Goal: Task Accomplishment & Management: Manage account settings

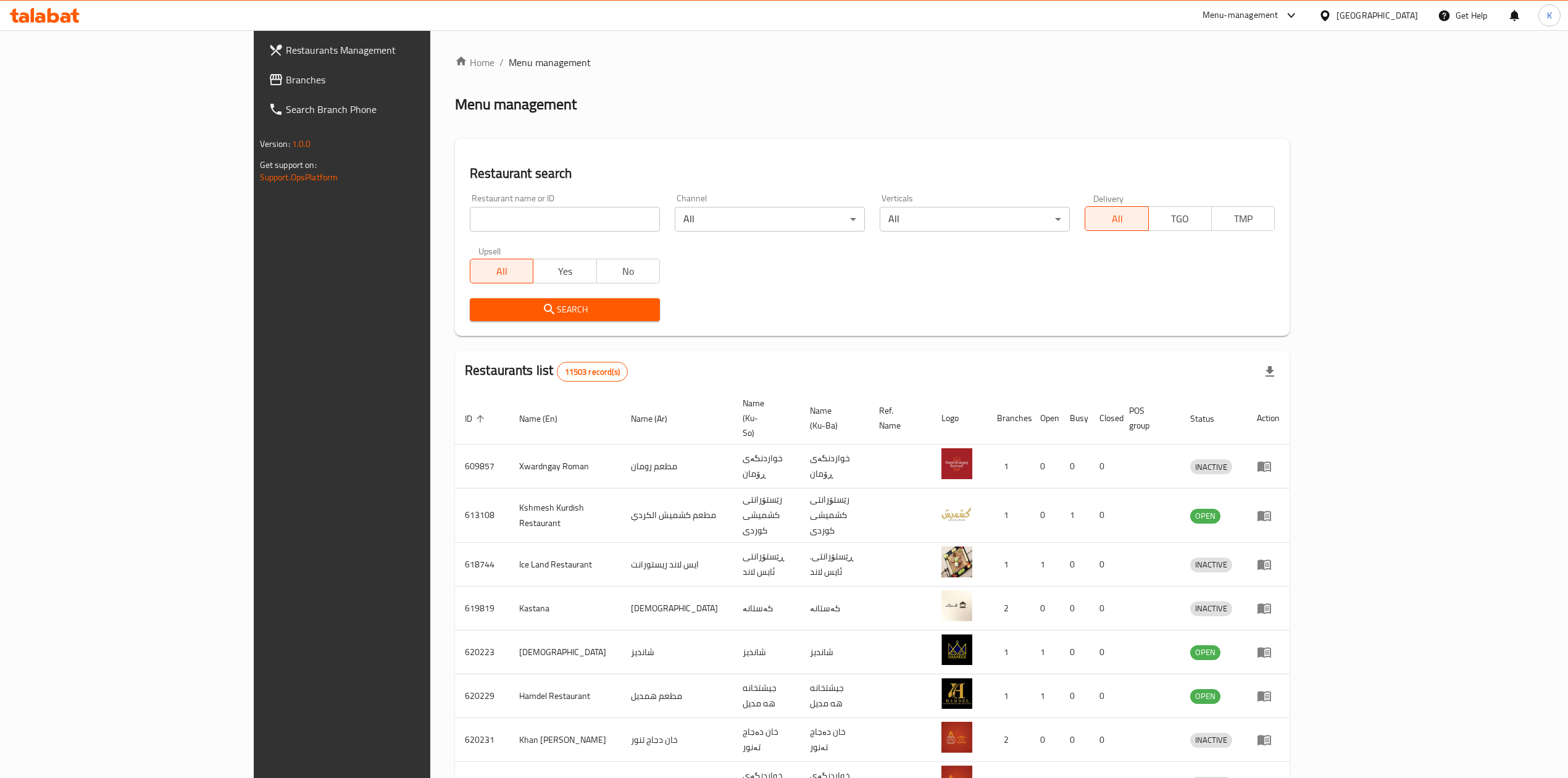
click at [470, 216] on input "search" at bounding box center [565, 219] width 190 height 25
click button "Search" at bounding box center [565, 310] width 190 height 23
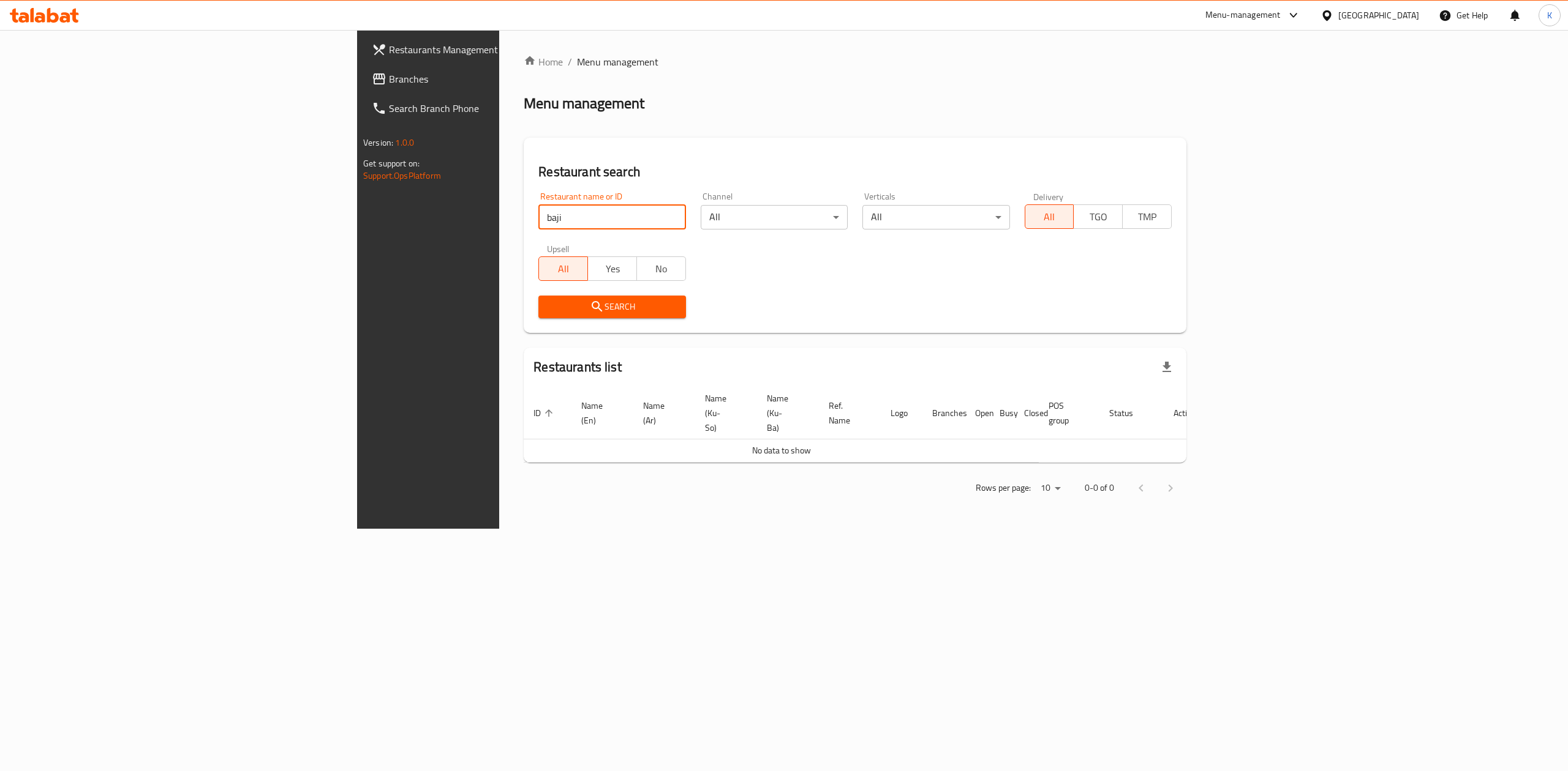
type input "baji"
click button "Search" at bounding box center [611, 307] width 147 height 23
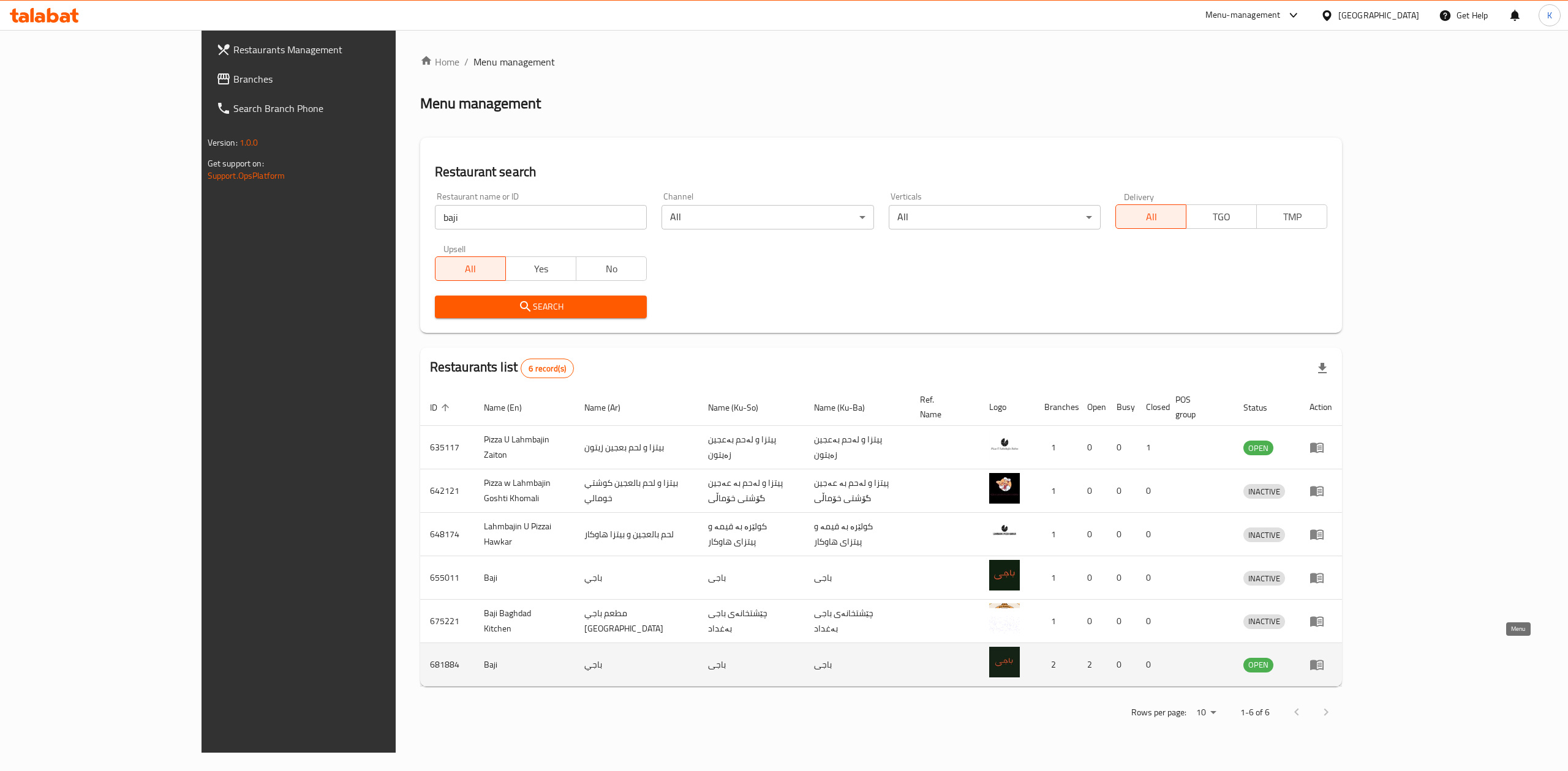
click at [1323, 660] on icon "enhanced table" at bounding box center [1316, 665] width 13 height 10
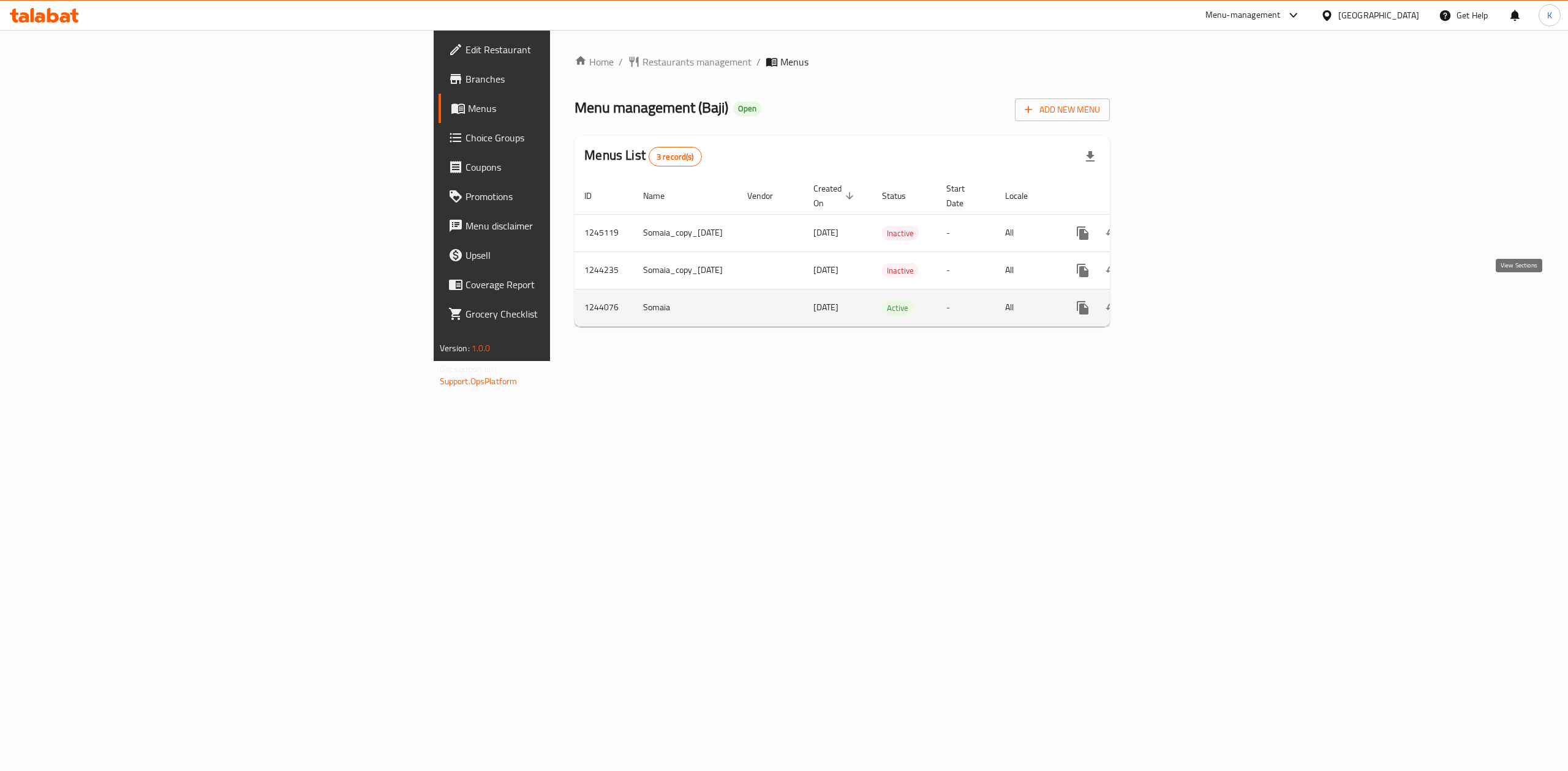
click at [1178, 301] on icon "enhanced table" at bounding box center [1171, 308] width 15 height 15
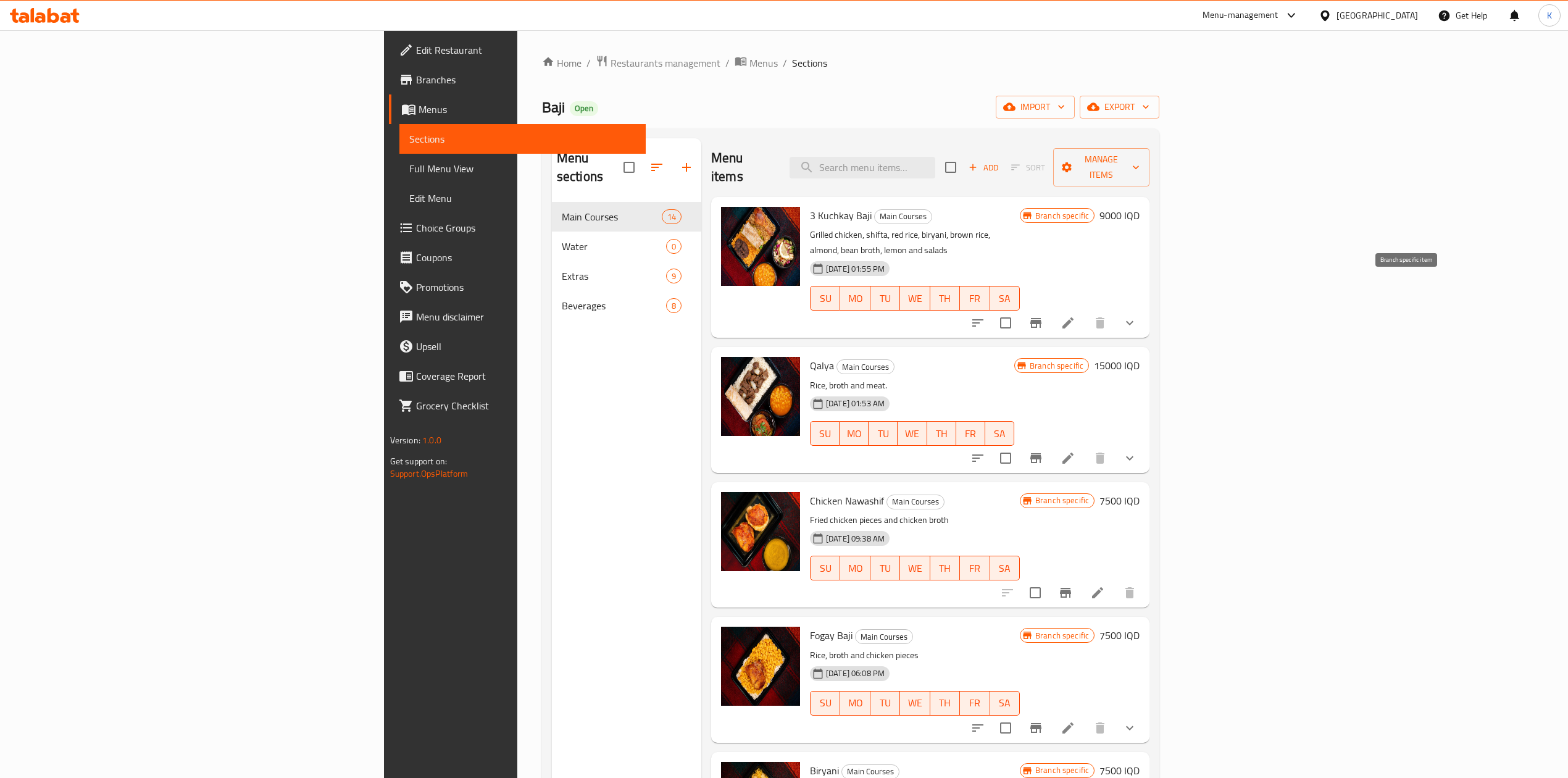
click at [1043, 315] on icon "Branch-specific-item" at bounding box center [1036, 323] width 15 height 15
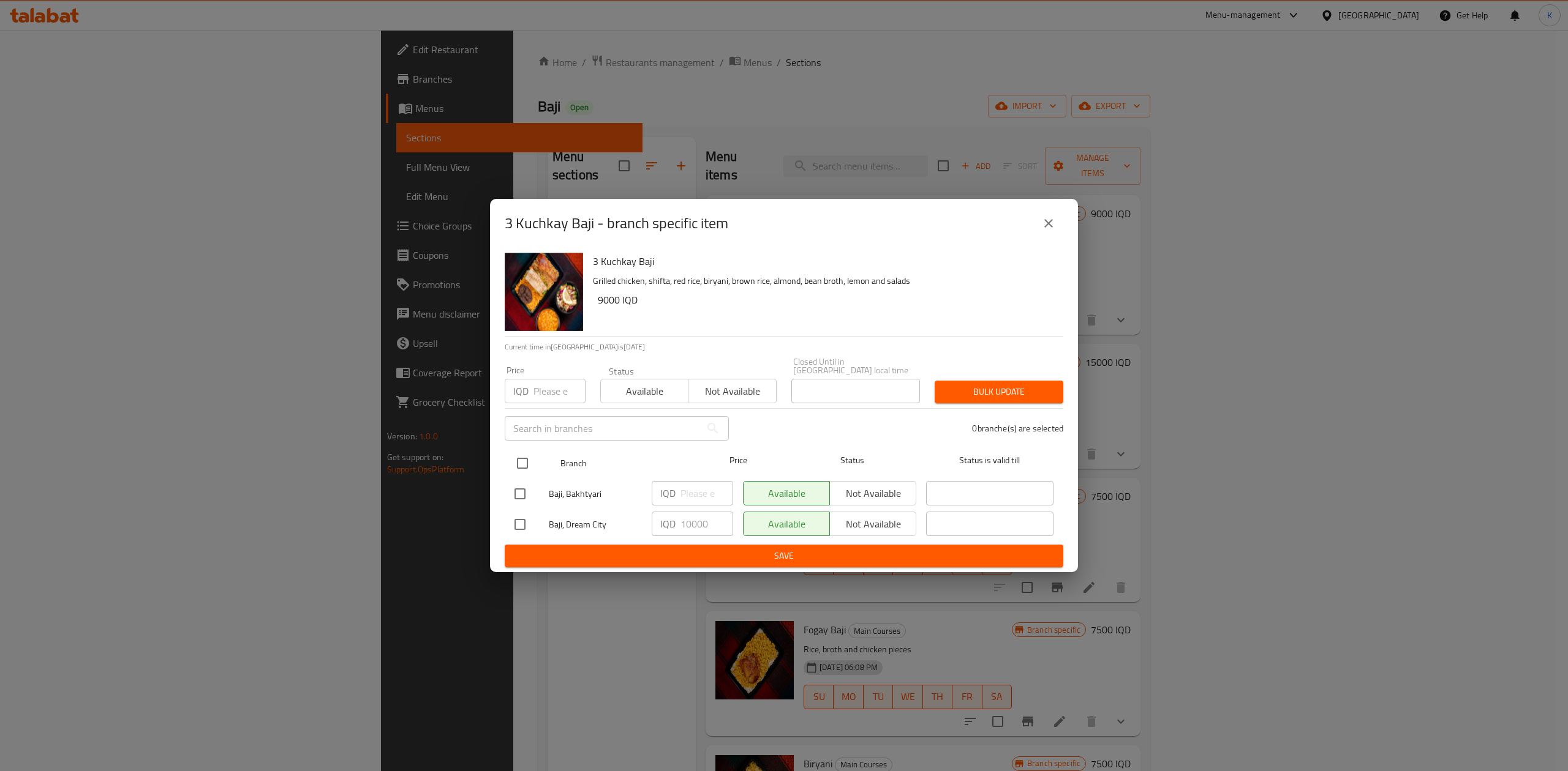
click at [526, 463] on input "checkbox" at bounding box center [522, 463] width 26 height 26
checkbox input "true"
click at [635, 395] on span "Available" at bounding box center [644, 391] width 78 height 18
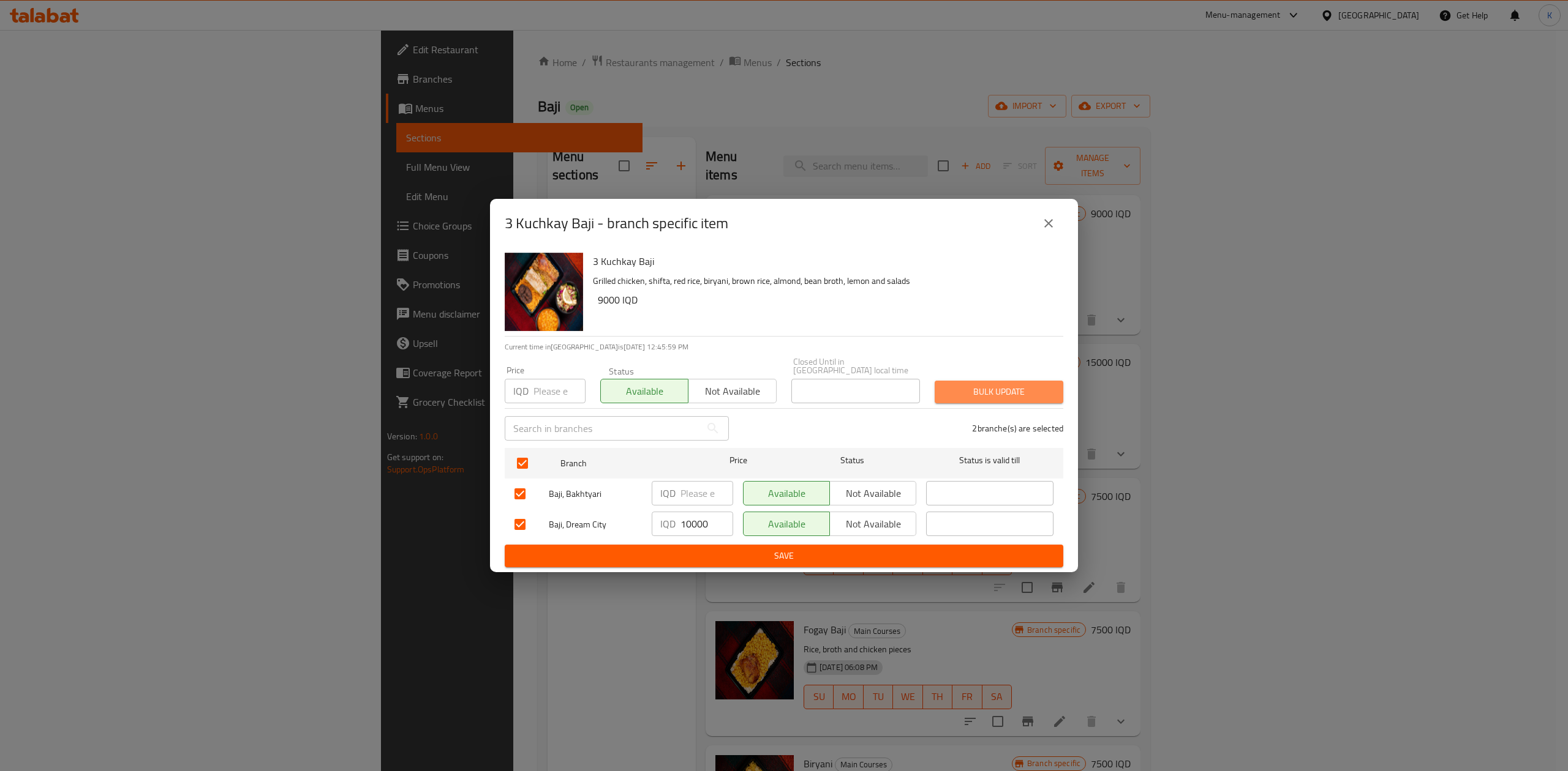
click at [1008, 387] on span "Bulk update" at bounding box center [999, 392] width 109 height 15
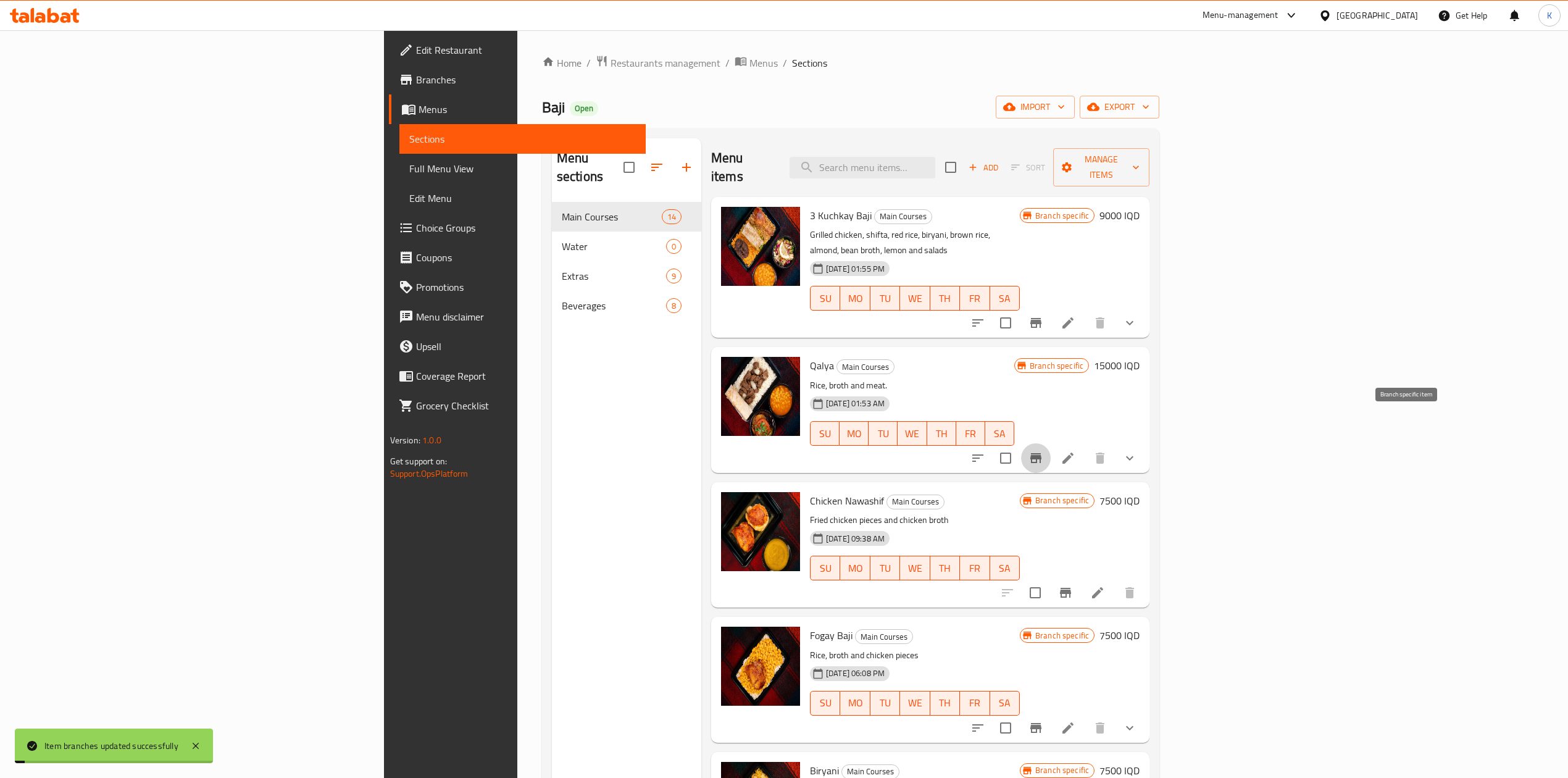
click at [1043, 451] on icon "Branch-specific-item" at bounding box center [1036, 458] width 15 height 15
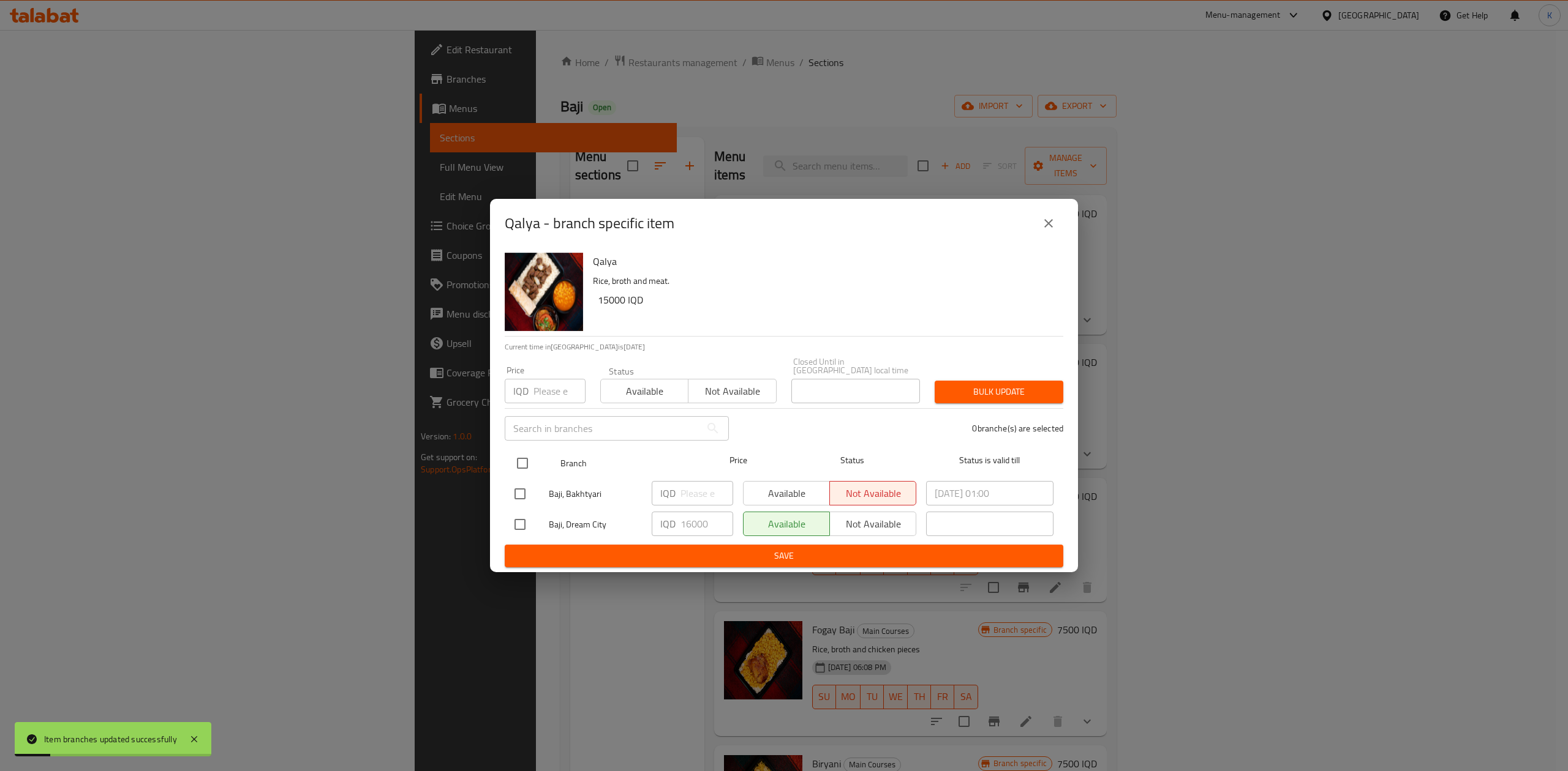
click at [517, 460] on input "checkbox" at bounding box center [522, 463] width 26 height 26
checkbox input "true"
click at [651, 386] on span "Available" at bounding box center [644, 391] width 78 height 18
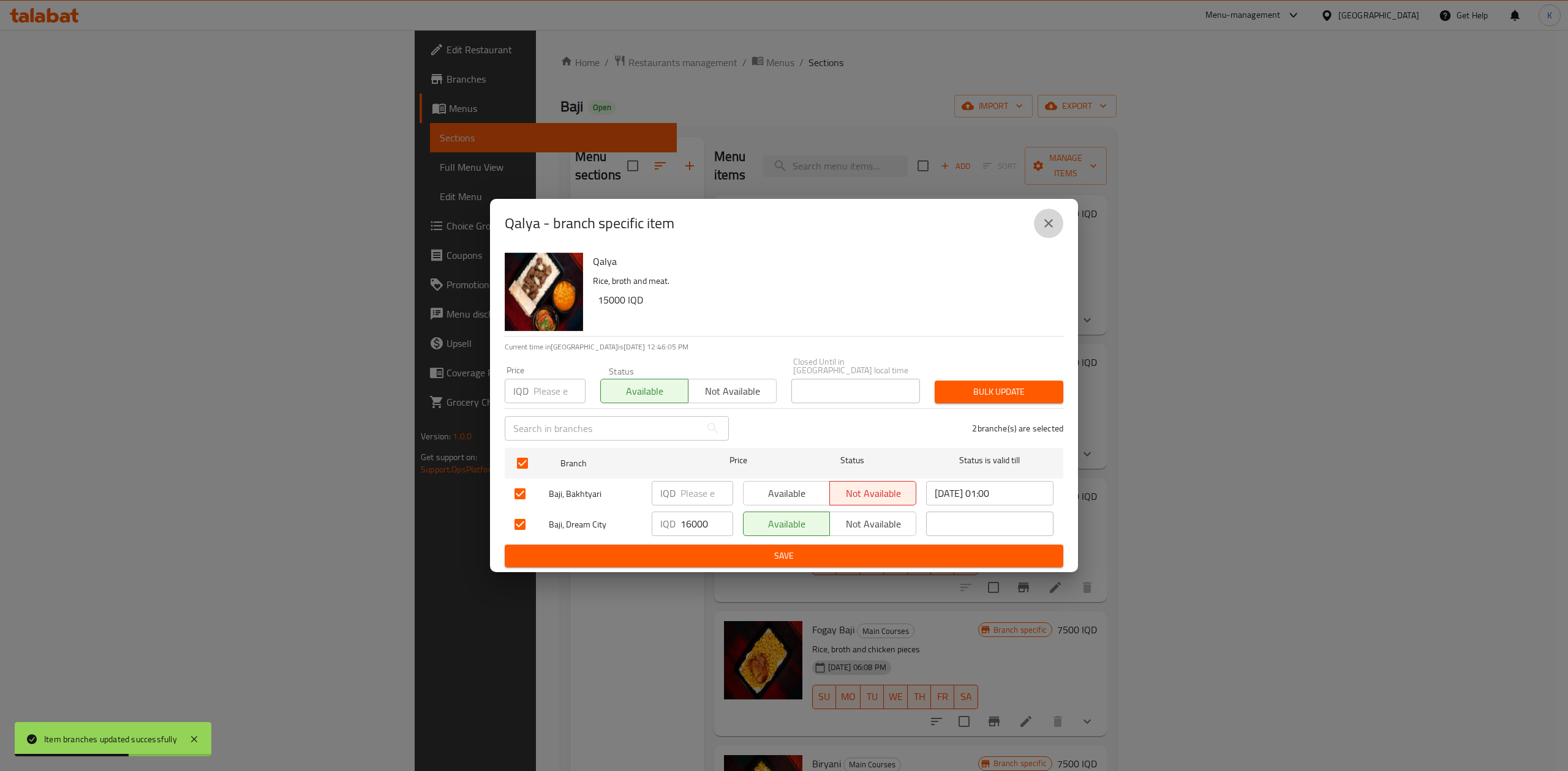
click at [1046, 221] on icon "close" at bounding box center [1048, 224] width 15 height 15
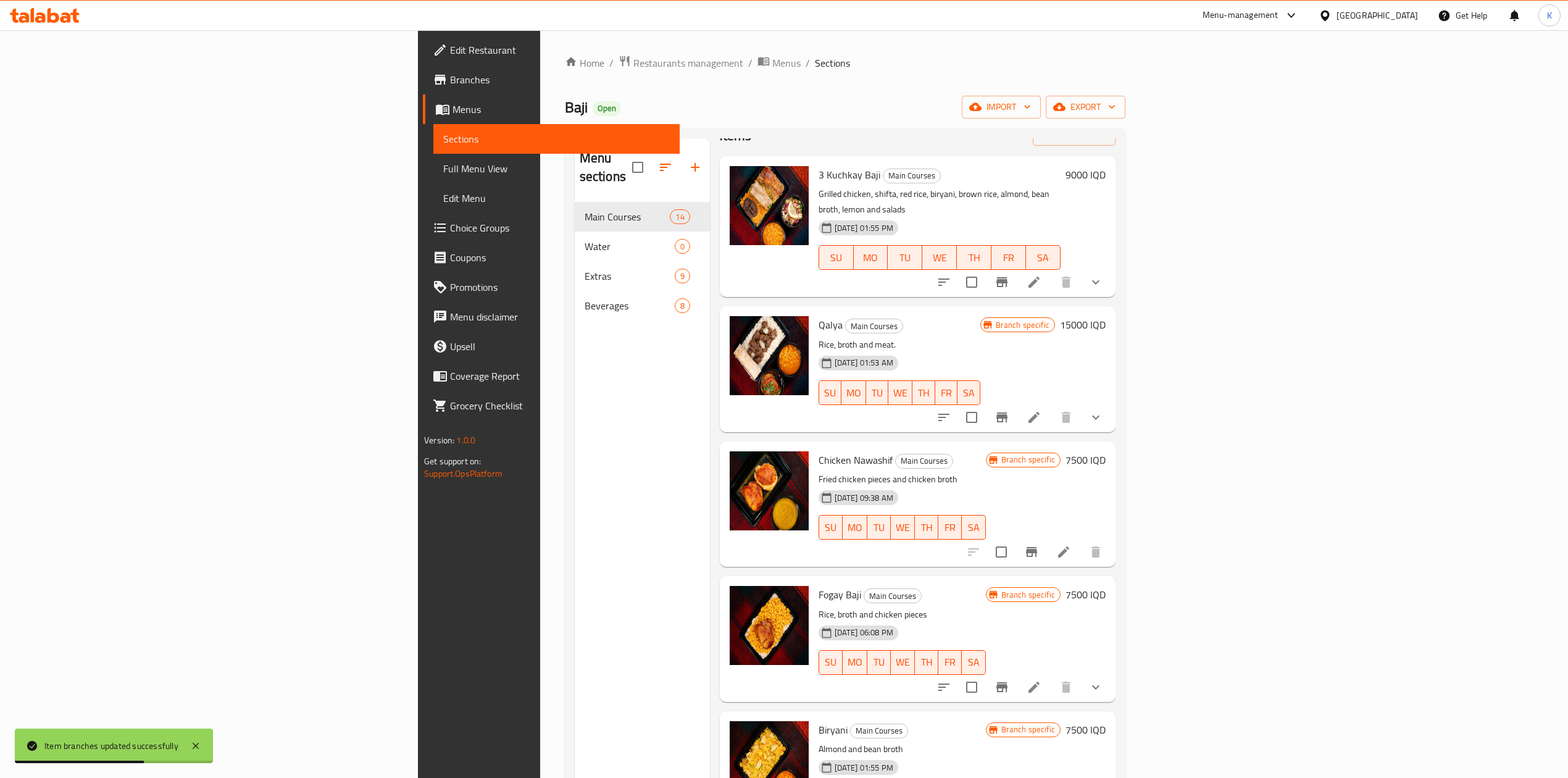
scroll to position [43, 0]
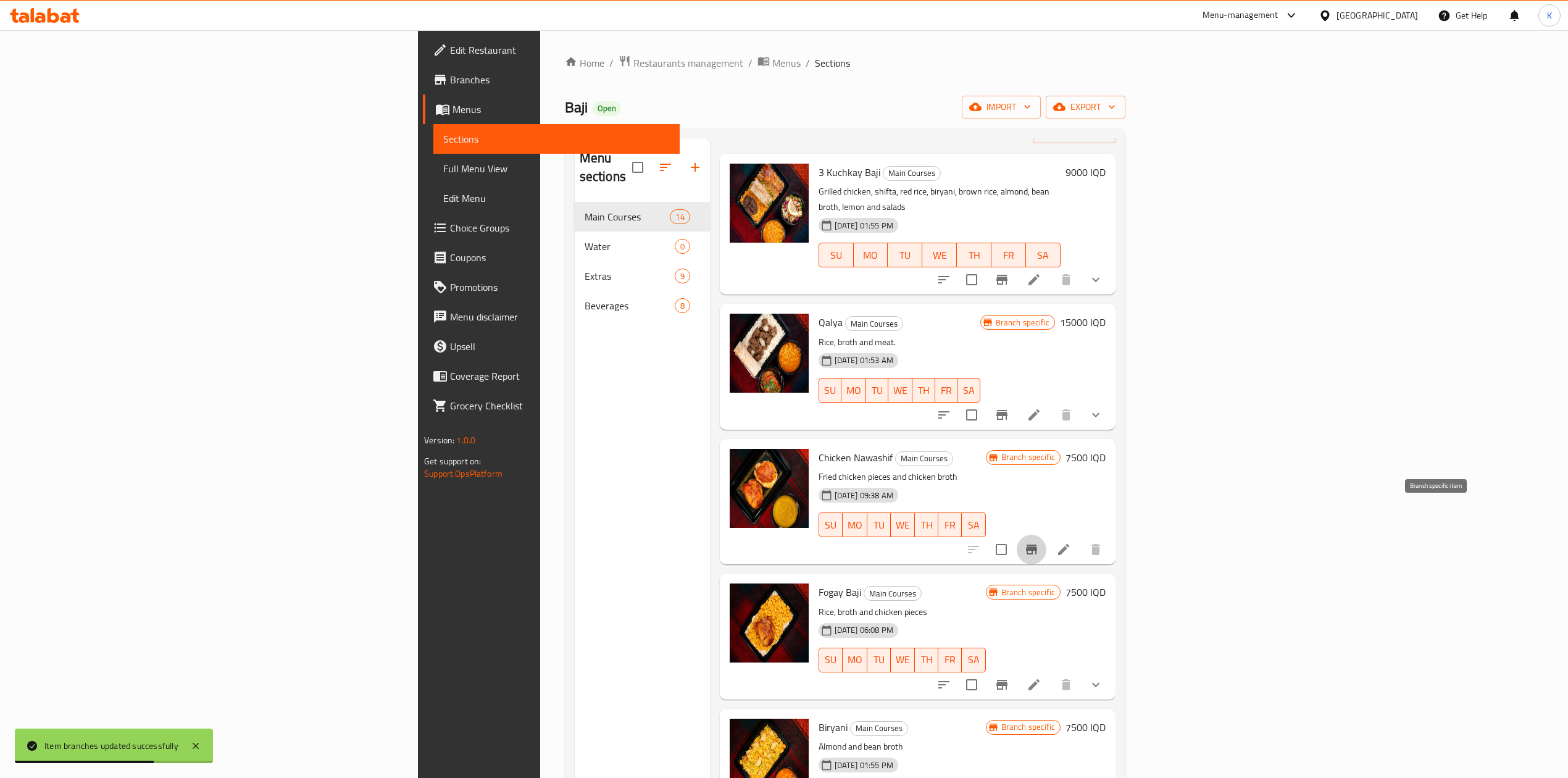
click at [1037, 545] on icon "Branch-specific-item" at bounding box center [1031, 550] width 11 height 10
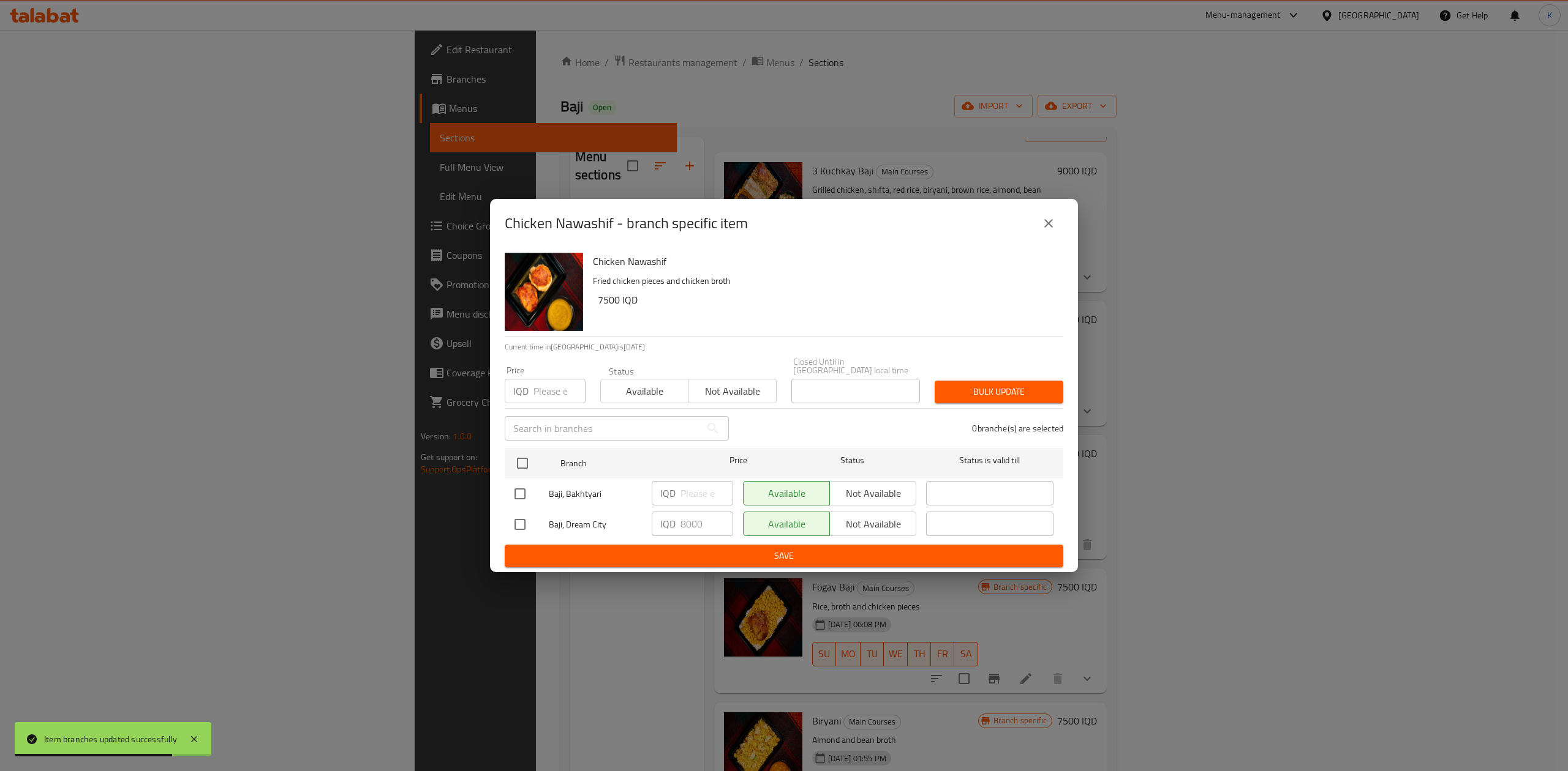
click at [525, 481] on input "checkbox" at bounding box center [520, 494] width 26 height 26
checkbox input "true"
click at [521, 450] on input "checkbox" at bounding box center [522, 463] width 26 height 26
checkbox input "true"
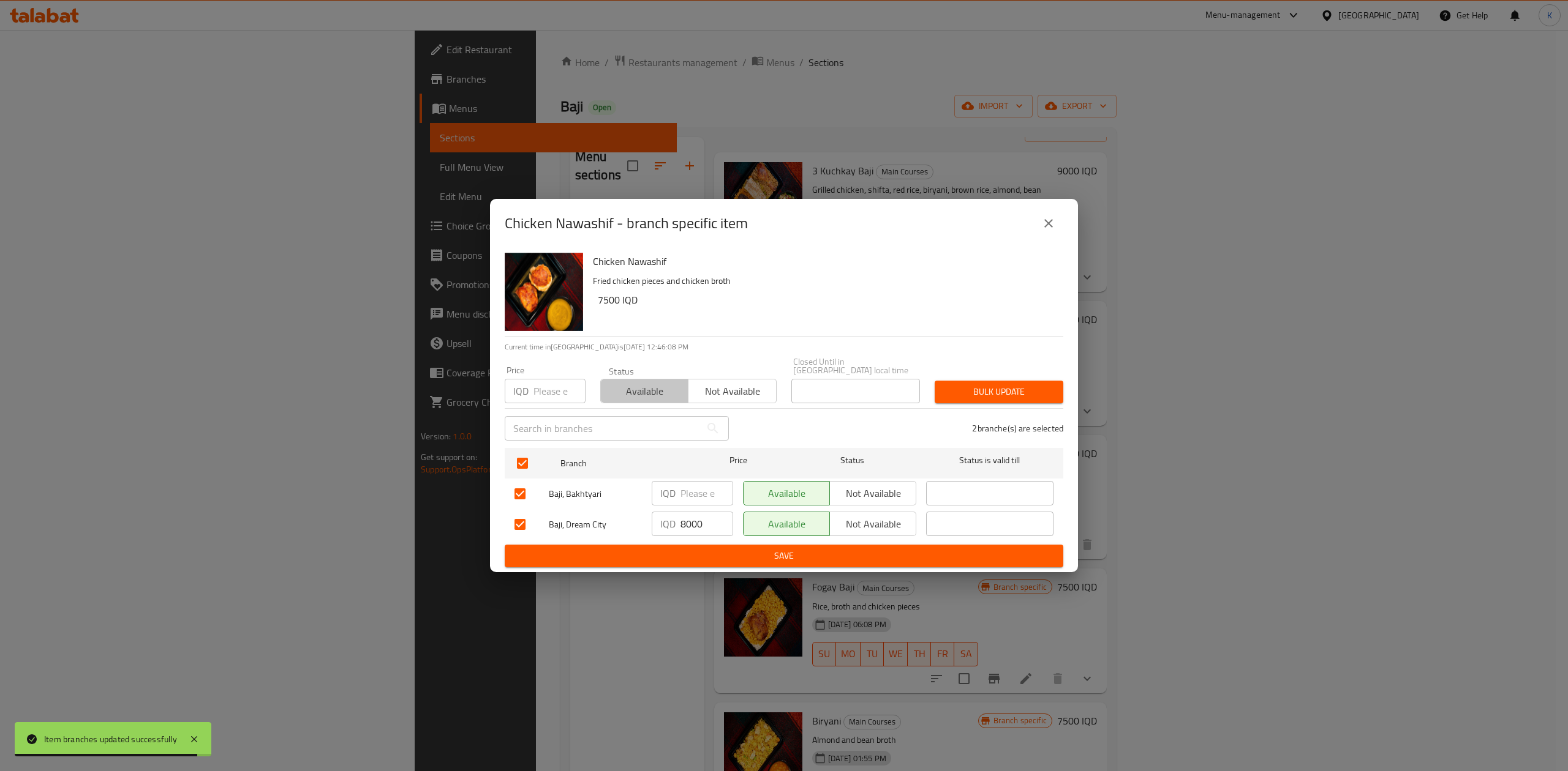
click at [630, 383] on span "Available" at bounding box center [644, 391] width 78 height 18
click at [979, 380] on button "Bulk update" at bounding box center [998, 391] width 128 height 23
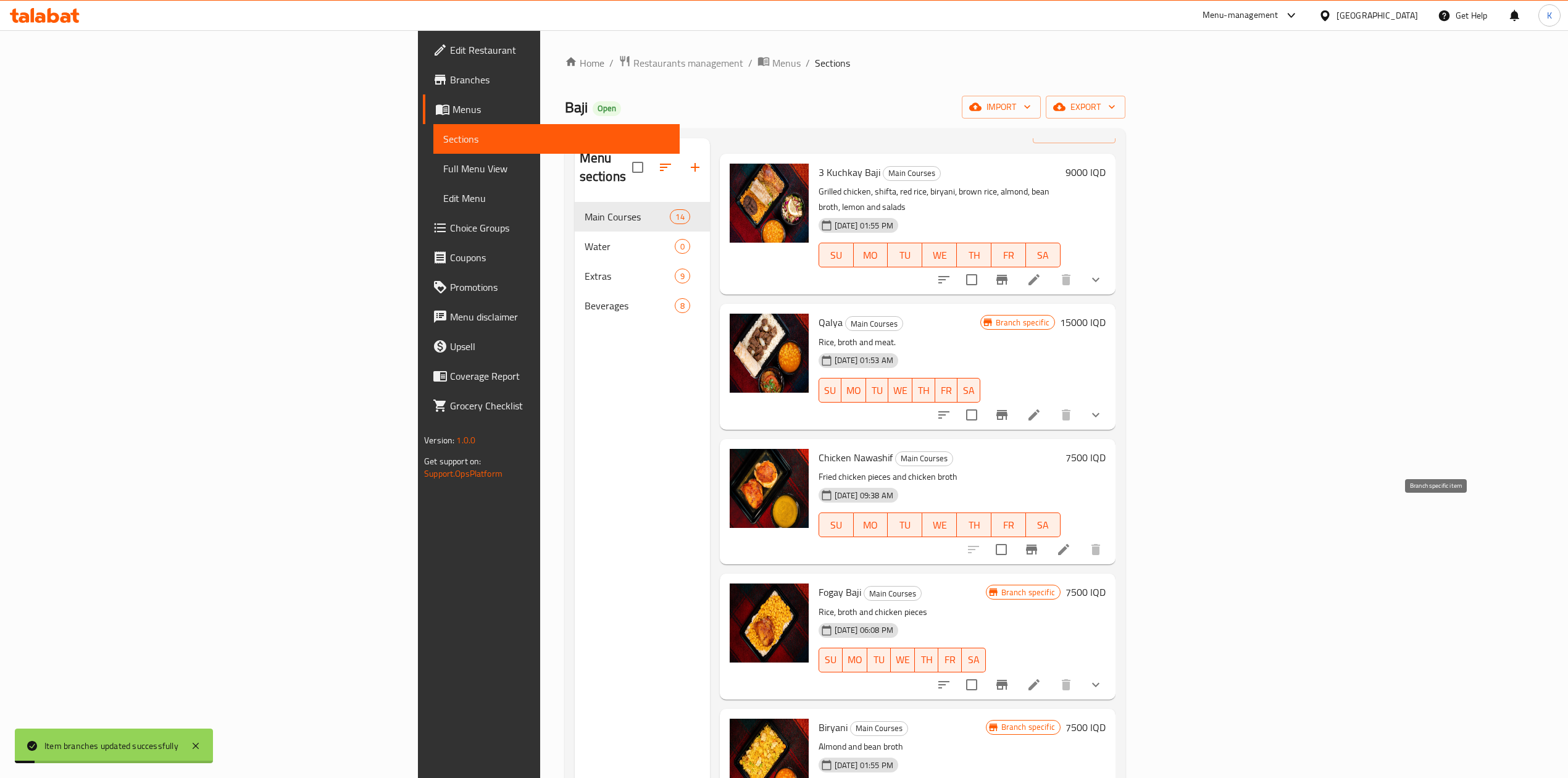
click at [1037, 545] on icon "Branch-specific-item" at bounding box center [1031, 550] width 11 height 10
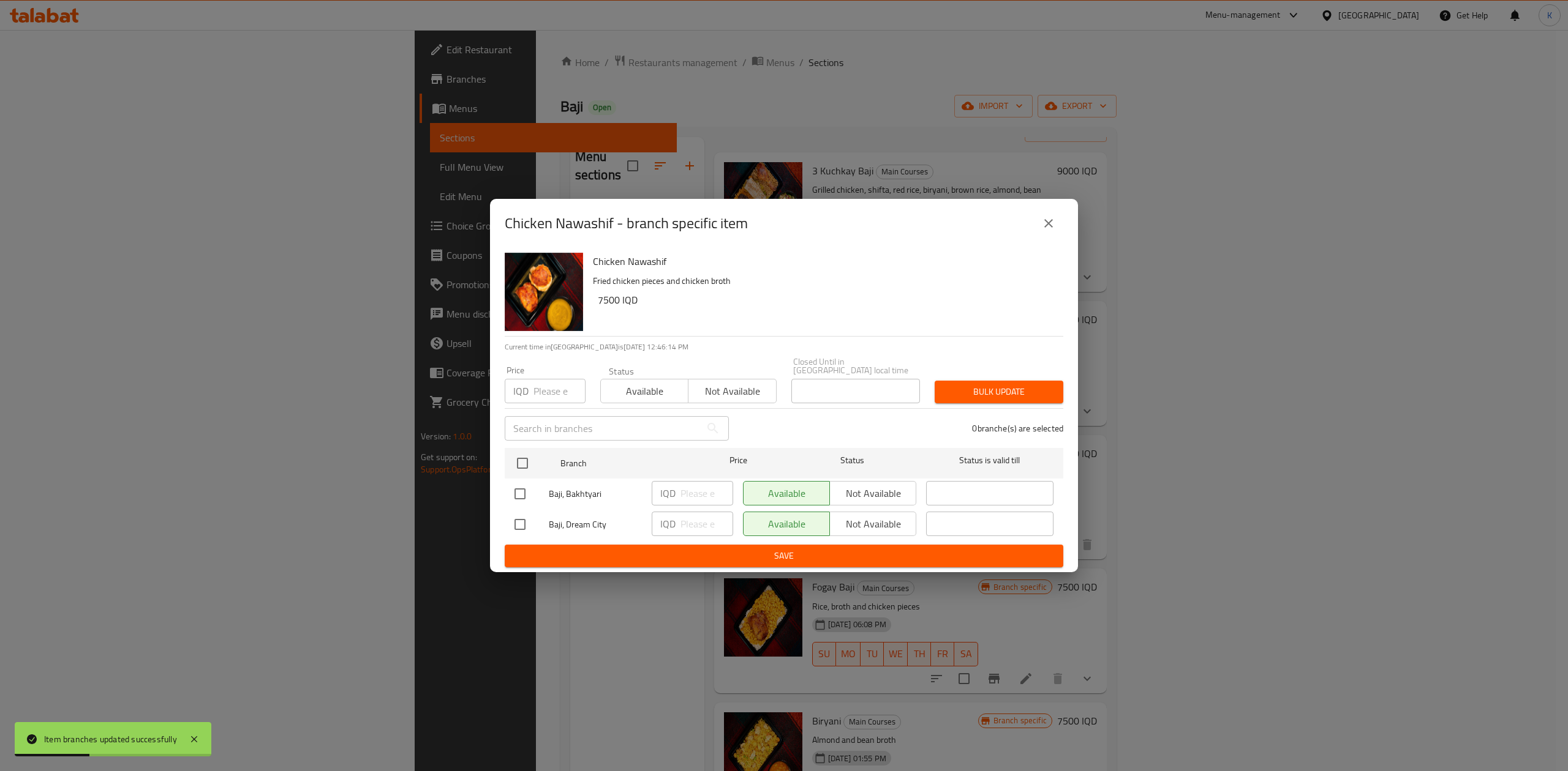
click at [530, 521] on input "checkbox" at bounding box center [520, 525] width 26 height 26
checkbox input "true"
click at [692, 528] on input "number" at bounding box center [706, 524] width 53 height 24
type input "8000"
click at [761, 545] on button "Save" at bounding box center [784, 556] width 558 height 23
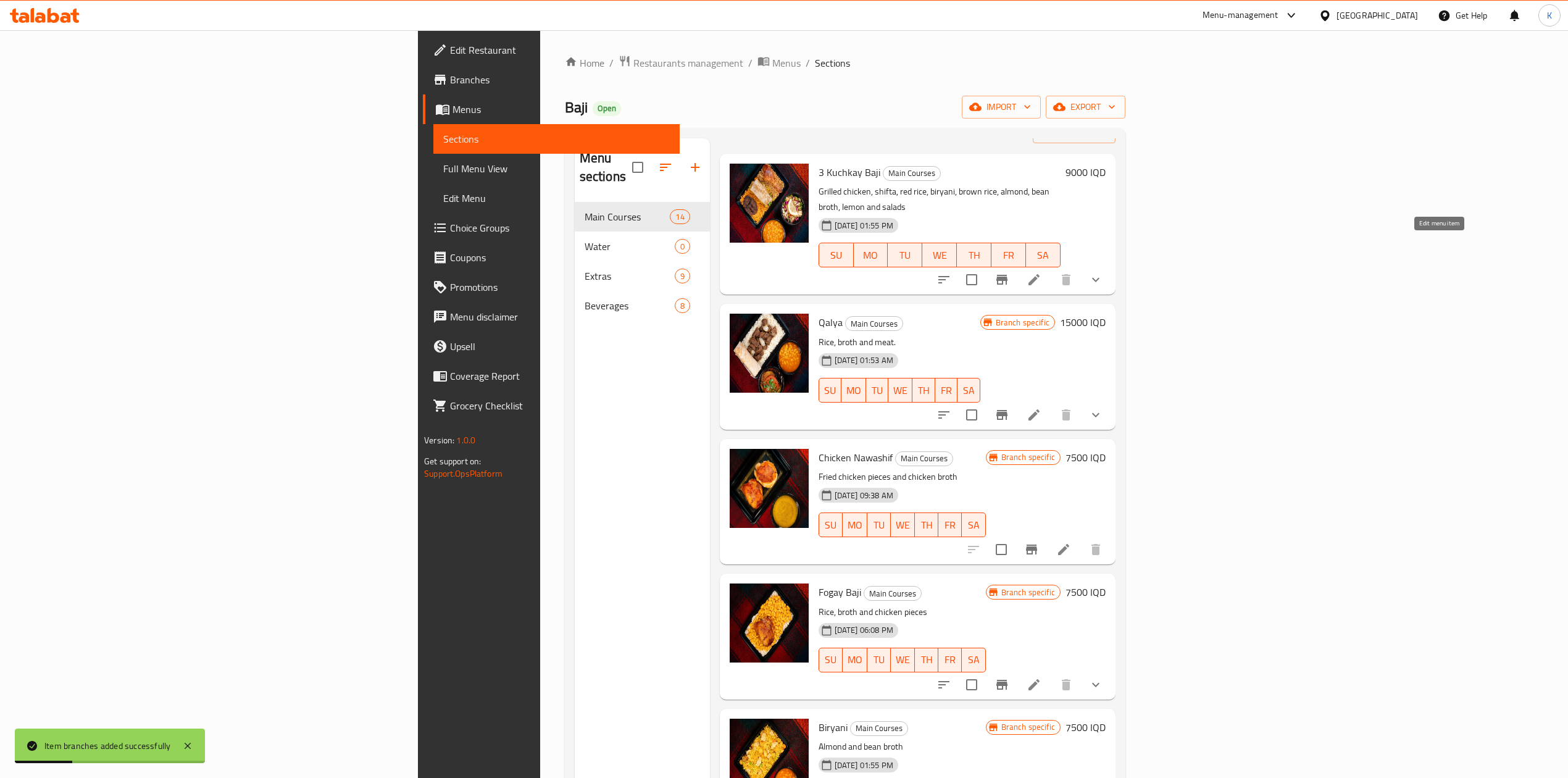
click at [1040, 274] on icon at bounding box center [1034, 279] width 11 height 11
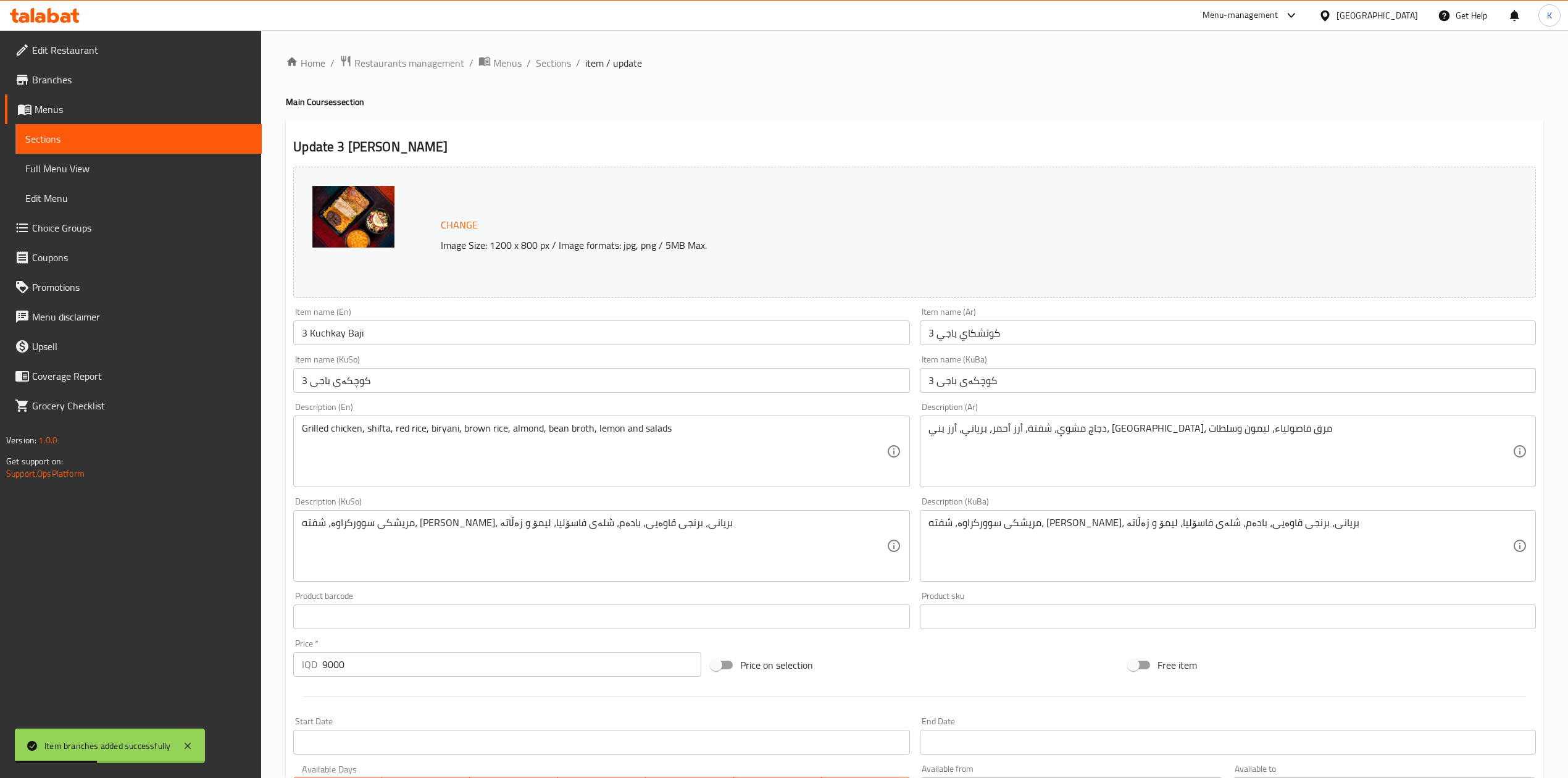
click at [557, 63] on span "Sections" at bounding box center [554, 63] width 36 height 15
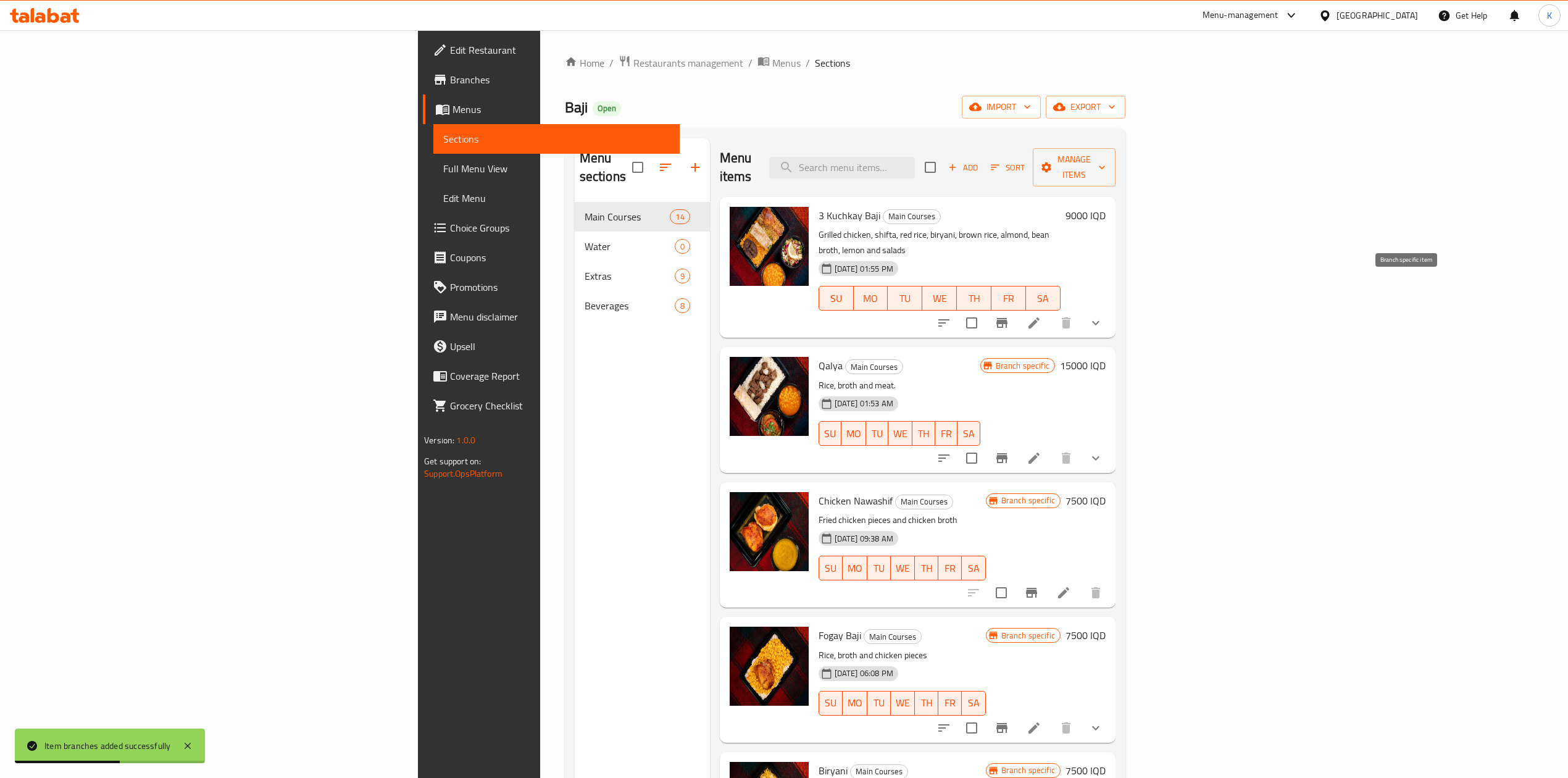
click at [1008, 318] on icon "Branch-specific-item" at bounding box center [1002, 323] width 11 height 10
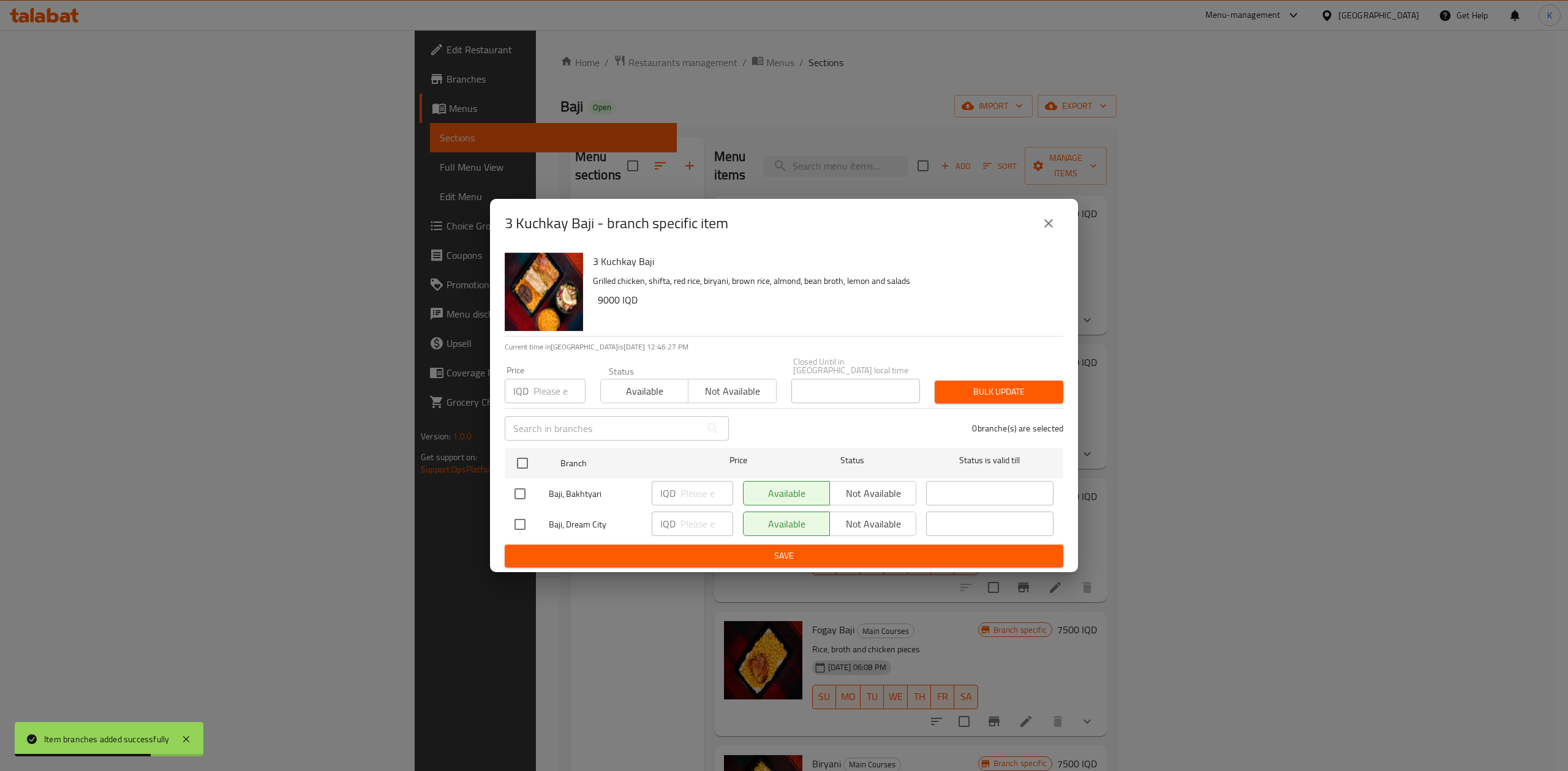
click at [519, 519] on input "checkbox" at bounding box center [520, 525] width 26 height 26
checkbox input "true"
click at [697, 519] on input "number" at bounding box center [706, 524] width 53 height 24
type input "10000"
click at [720, 548] on span "Save" at bounding box center [783, 556] width 539 height 15
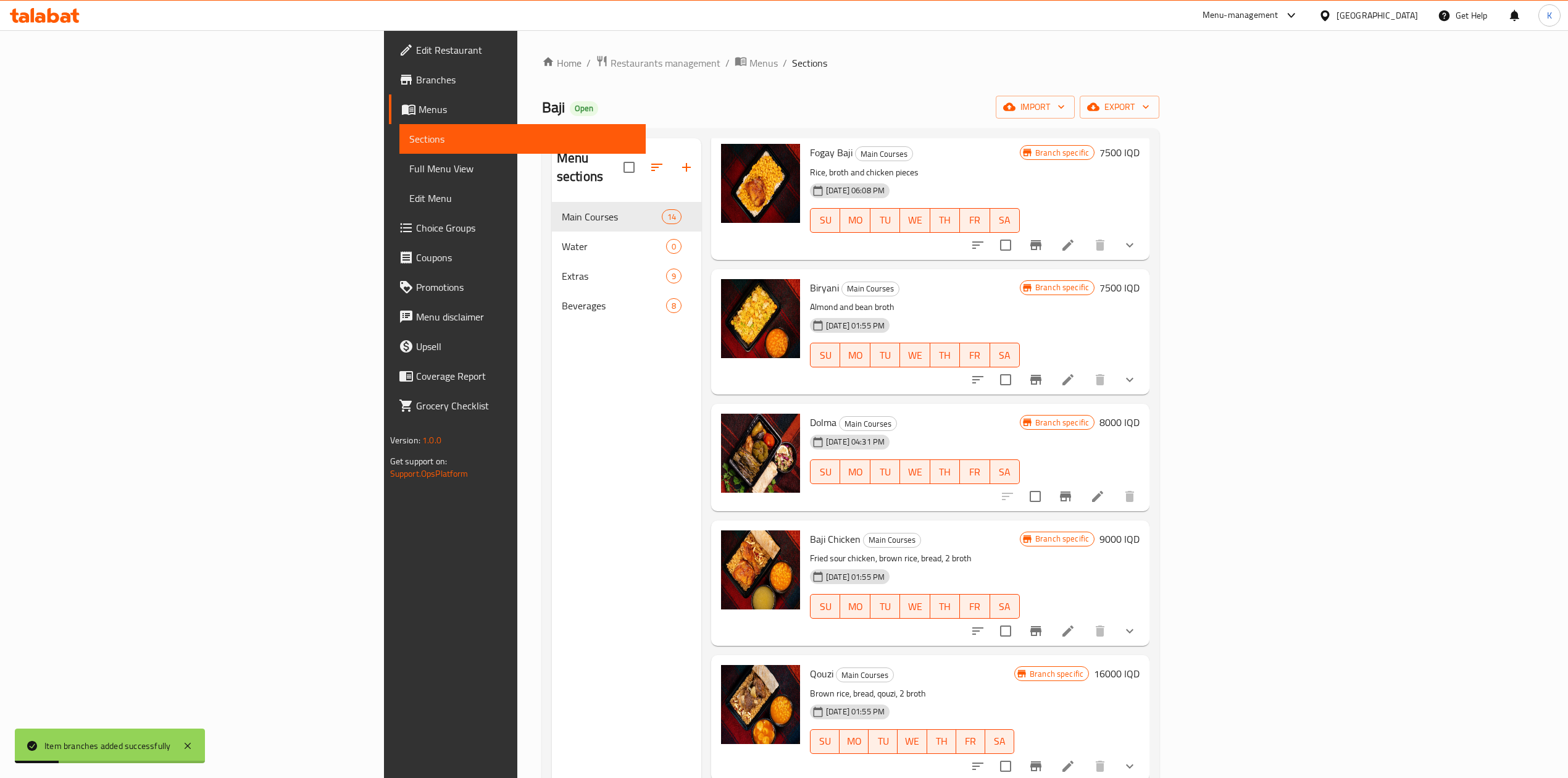
scroll to position [487, 0]
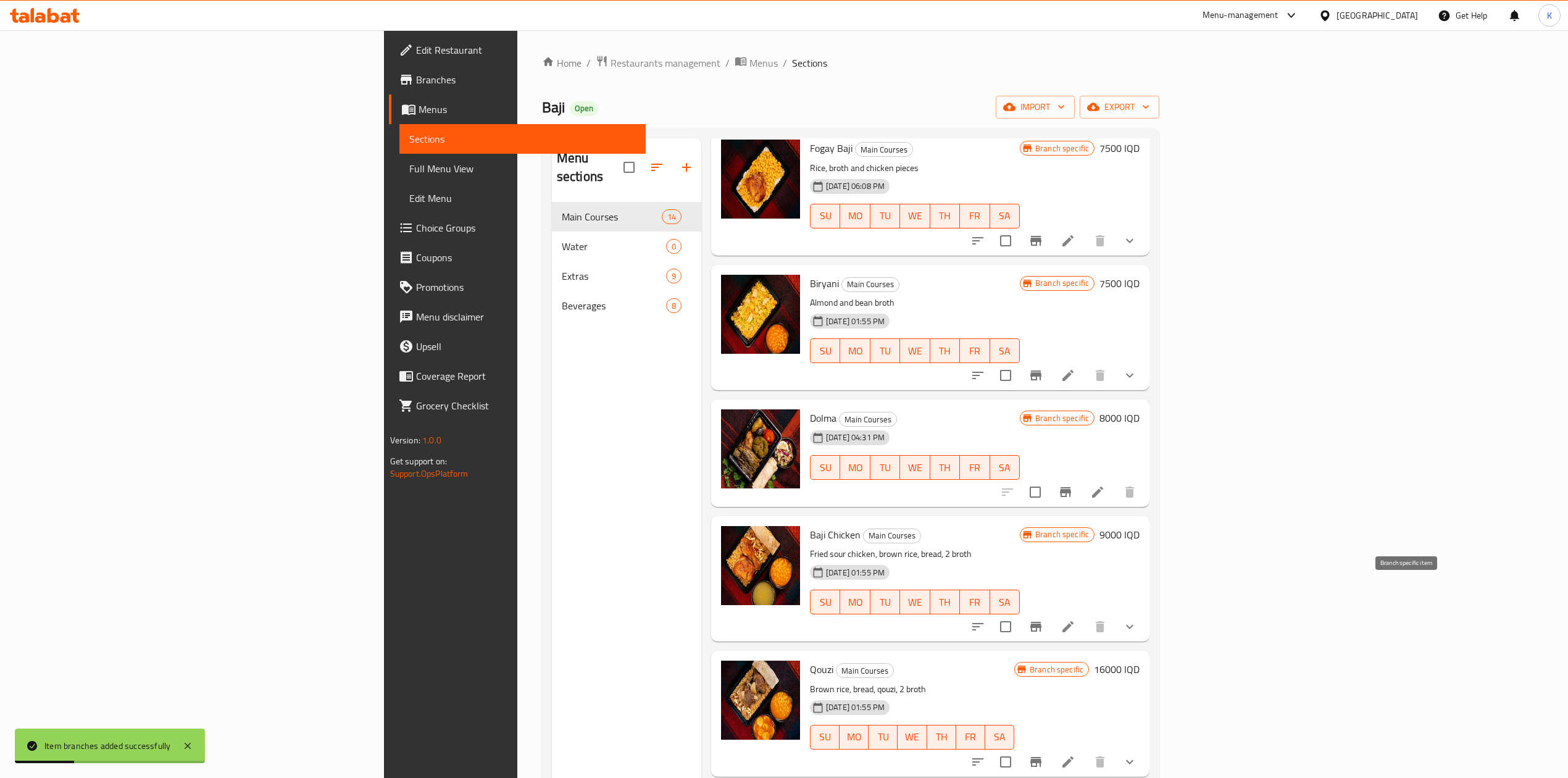
click at [1043, 619] on icon "Branch-specific-item" at bounding box center [1036, 627] width 15 height 15
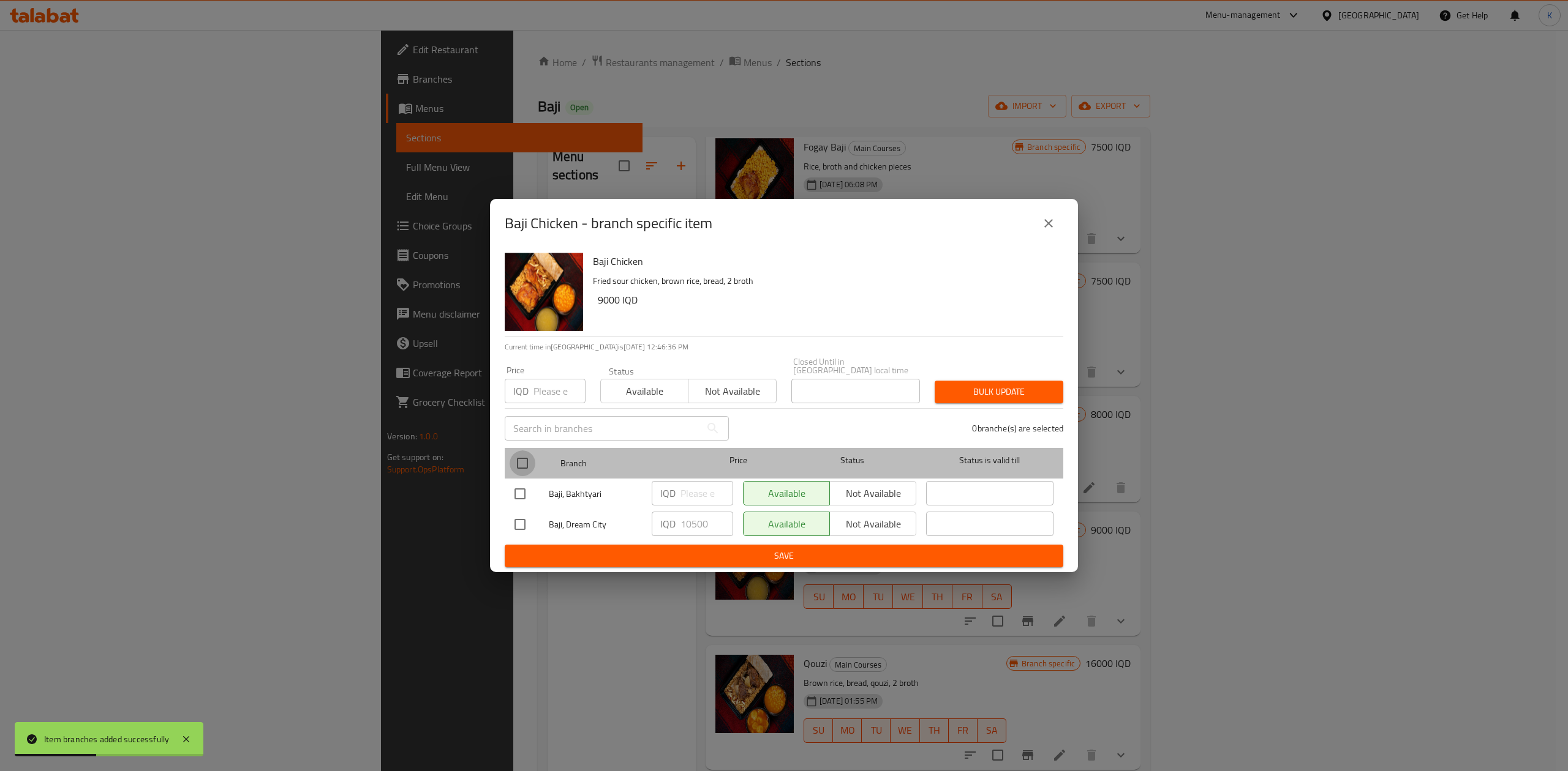
click at [517, 459] on input "checkbox" at bounding box center [522, 463] width 26 height 26
checkbox input "true"
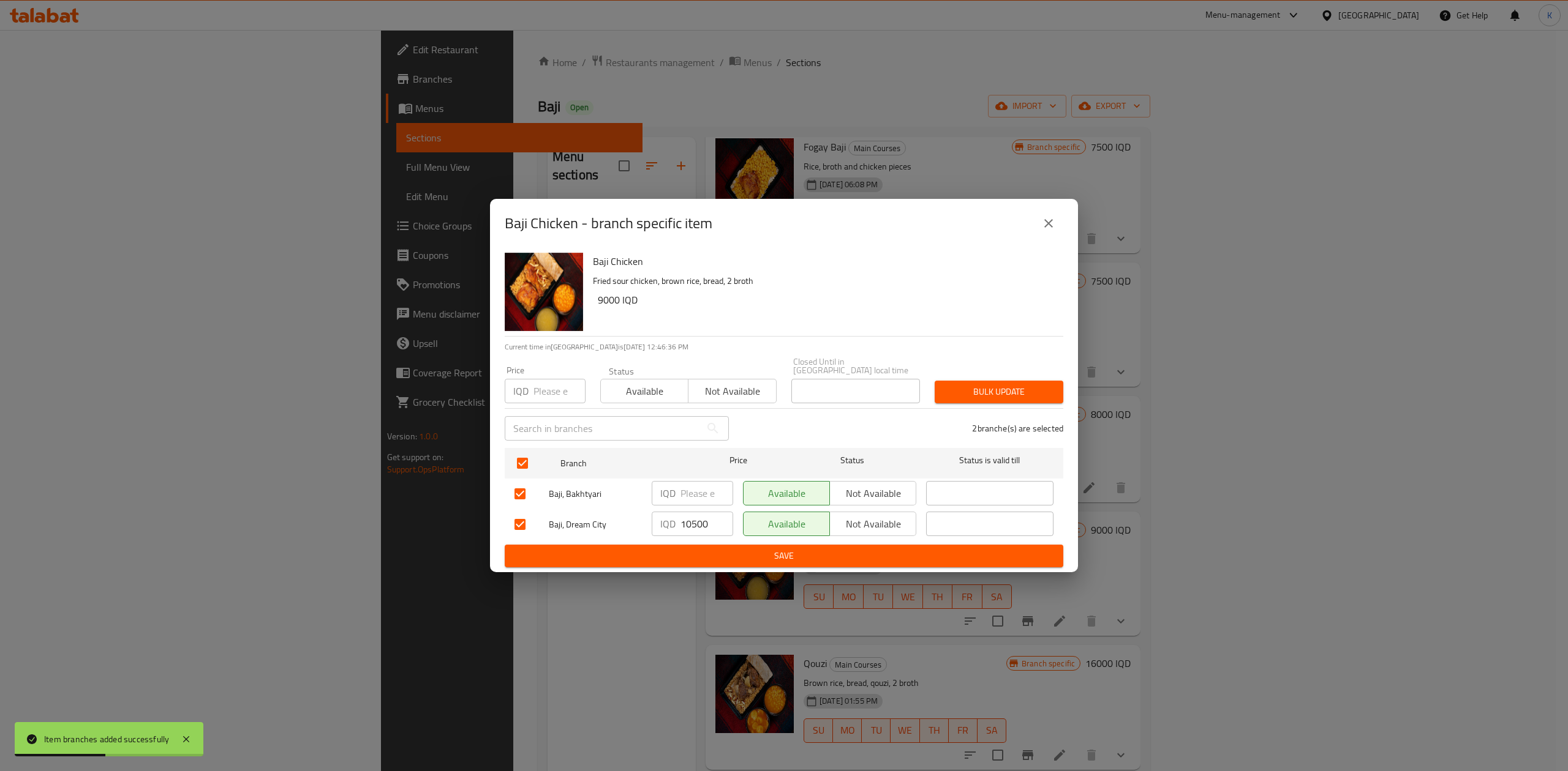
click at [657, 387] on span "Available" at bounding box center [644, 391] width 78 height 18
click at [998, 387] on span "Bulk update" at bounding box center [999, 392] width 109 height 15
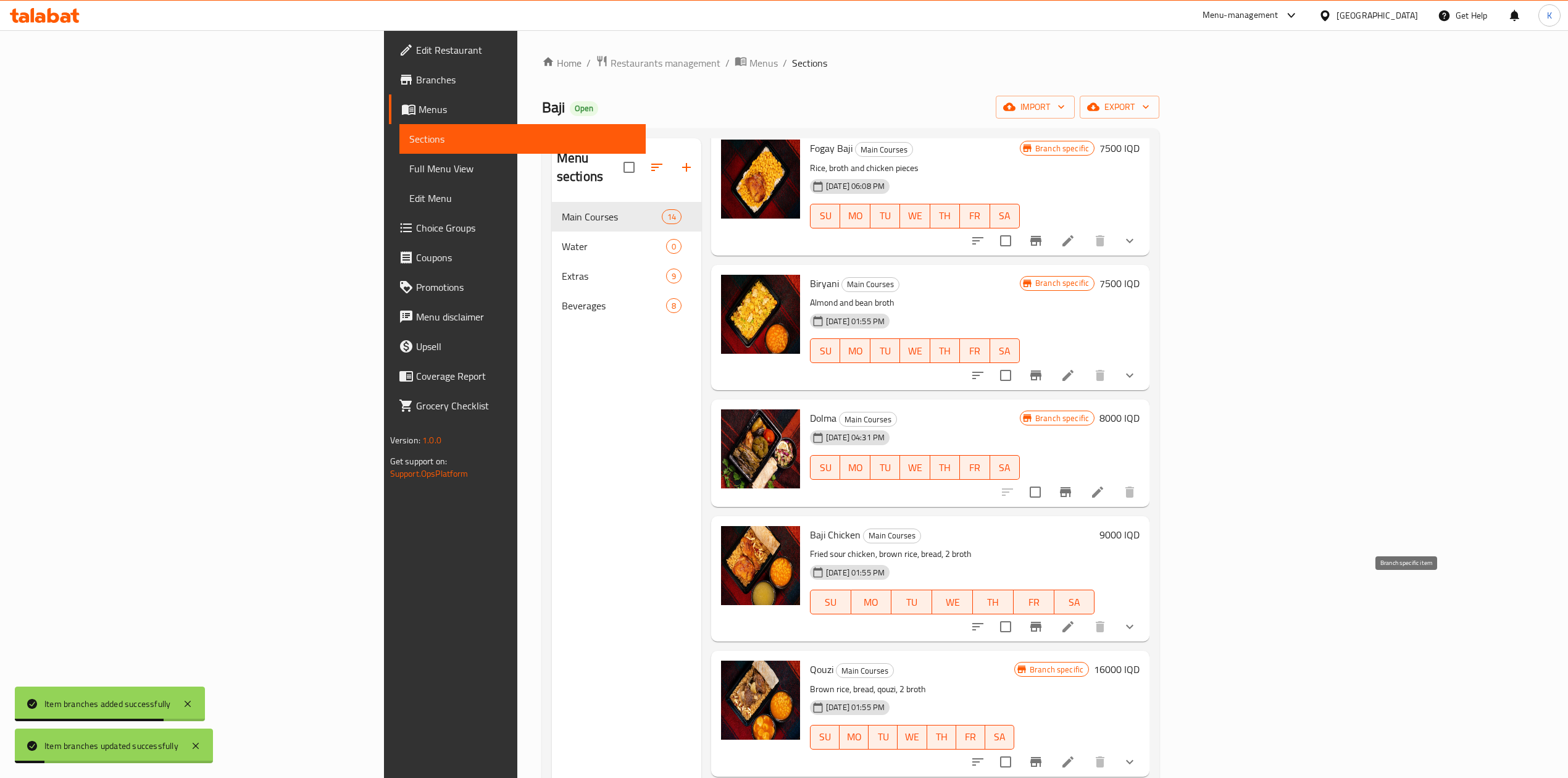
click at [1051, 612] on button "Branch-specific-item" at bounding box center [1035, 627] width 30 height 30
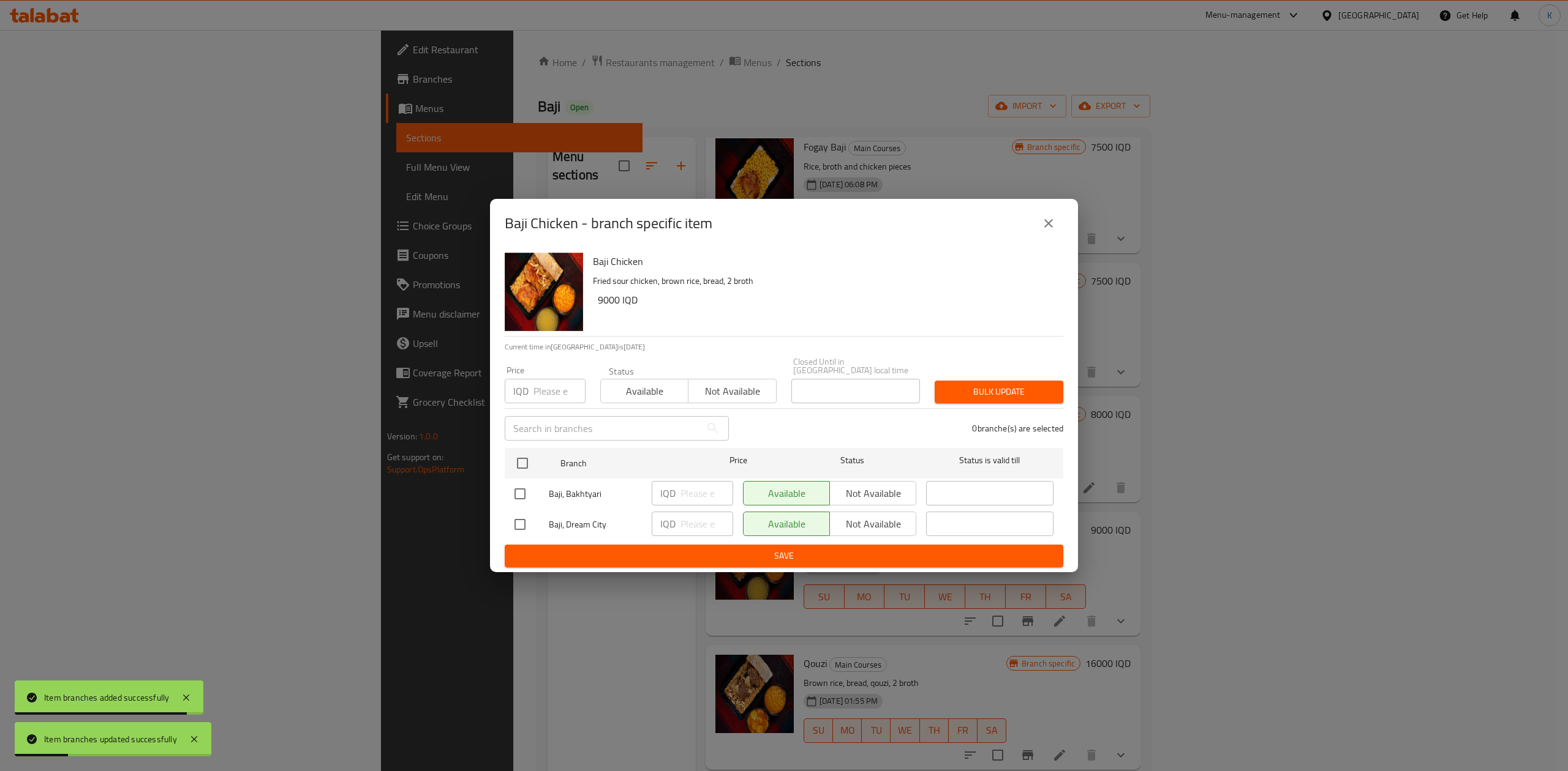
click at [519, 526] on input "checkbox" at bounding box center [520, 525] width 26 height 26
checkbox input "true"
click at [689, 527] on input "number" at bounding box center [706, 524] width 53 height 24
type input "10500"
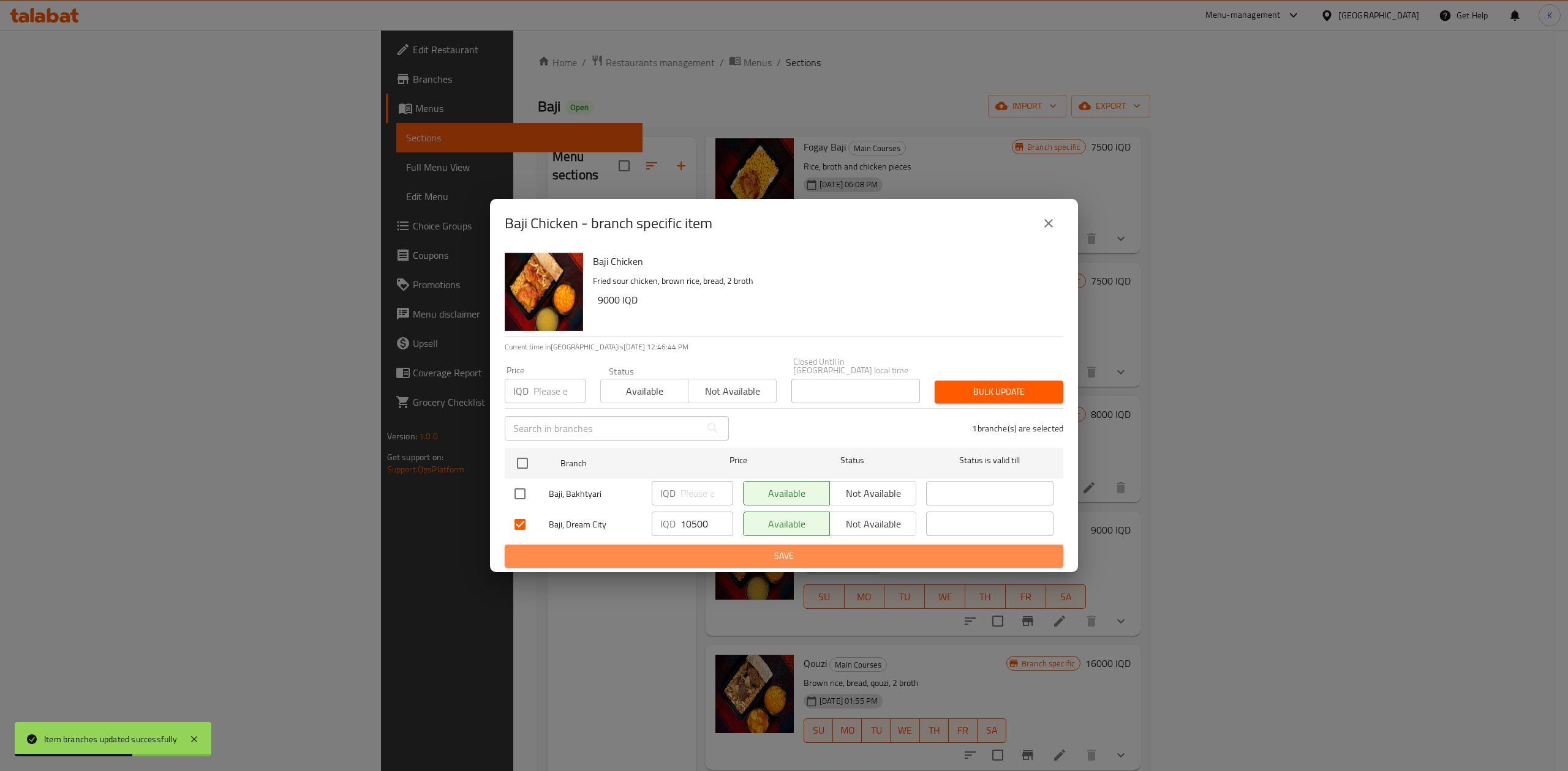
click at [726, 551] on span "Save" at bounding box center [783, 556] width 539 height 15
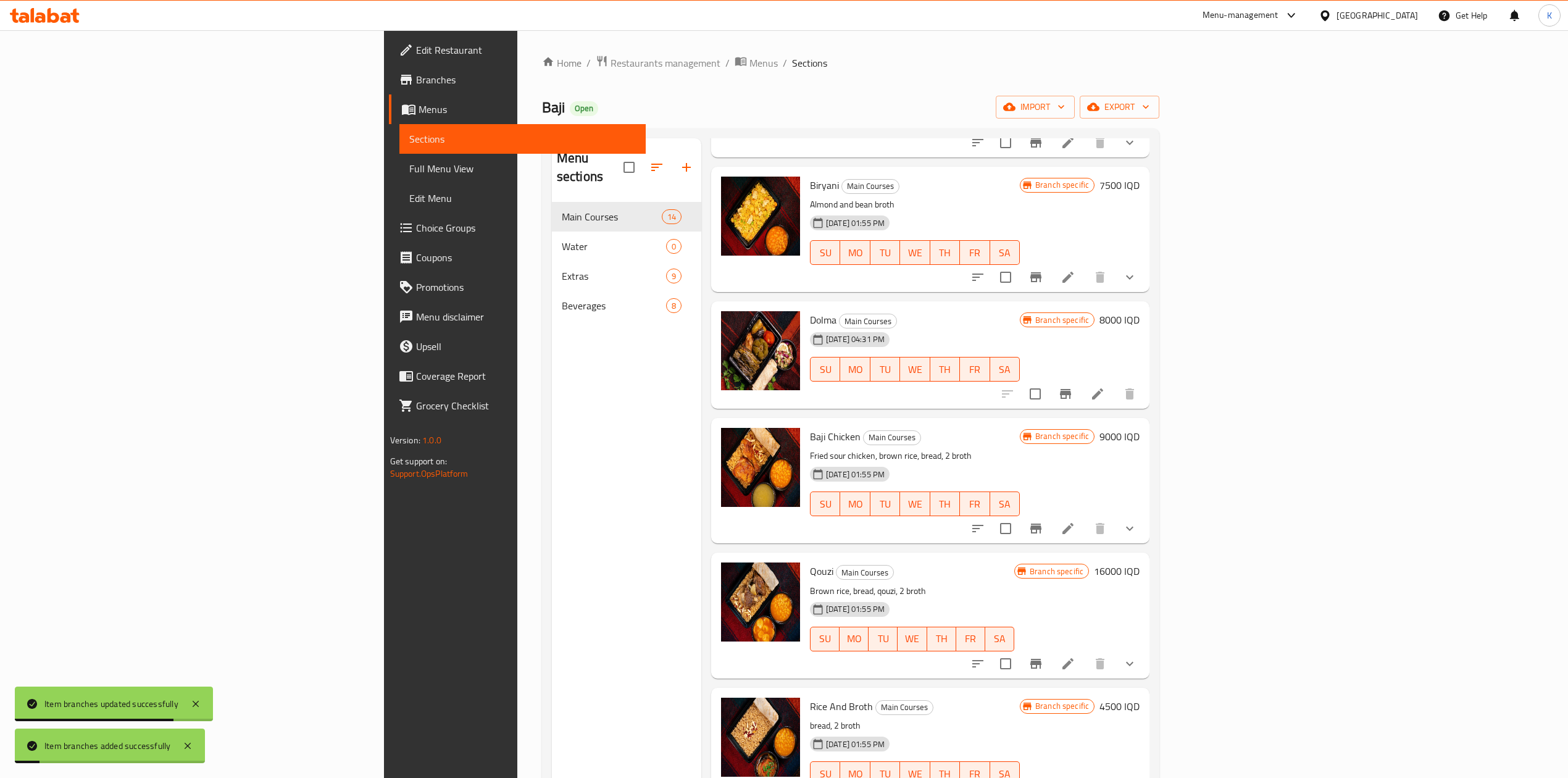
scroll to position [586, 0]
click at [1071, 388] on icon "Branch-specific-item" at bounding box center [1065, 393] width 11 height 10
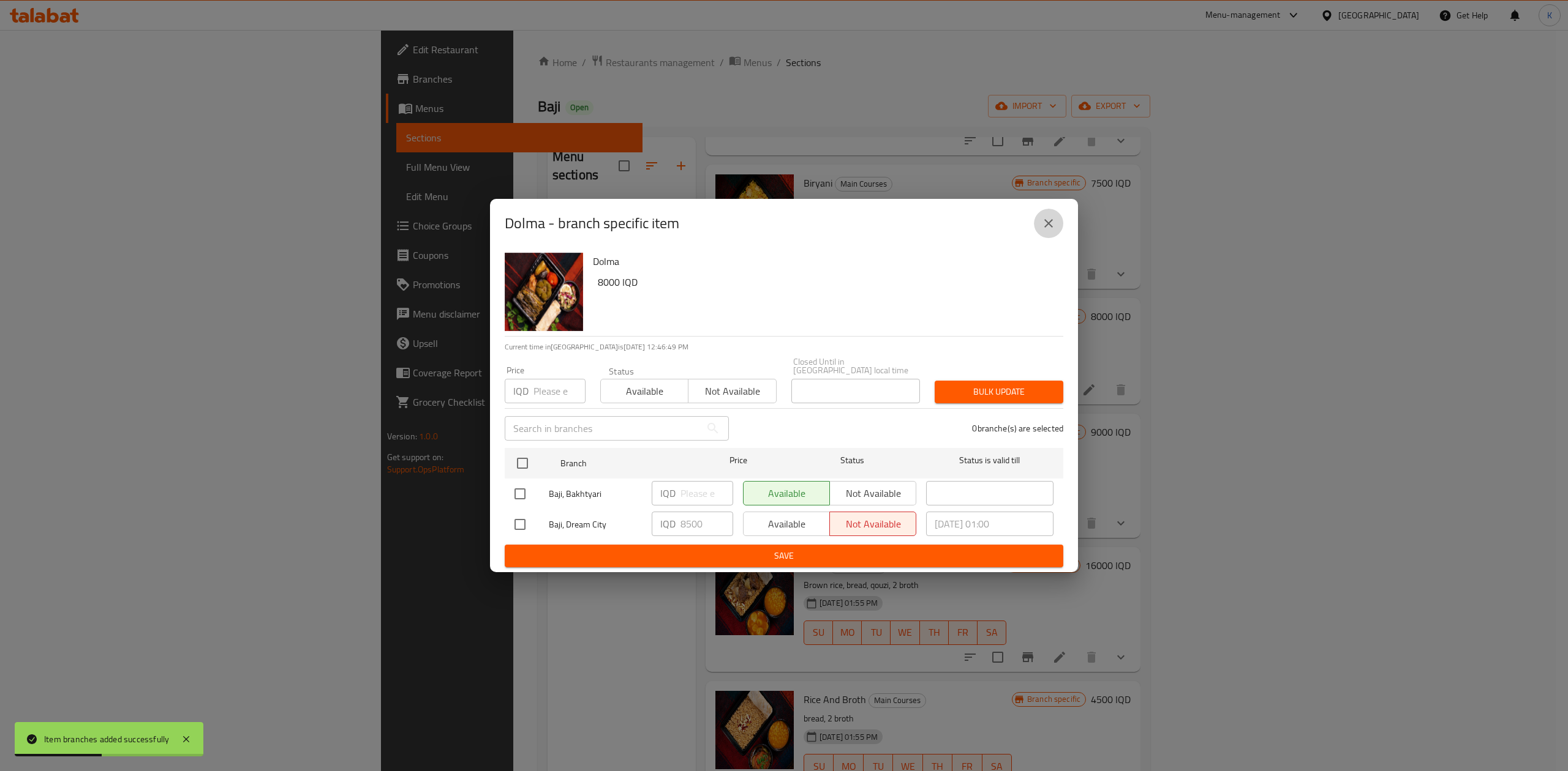
click at [1047, 230] on icon "close" at bounding box center [1048, 224] width 15 height 15
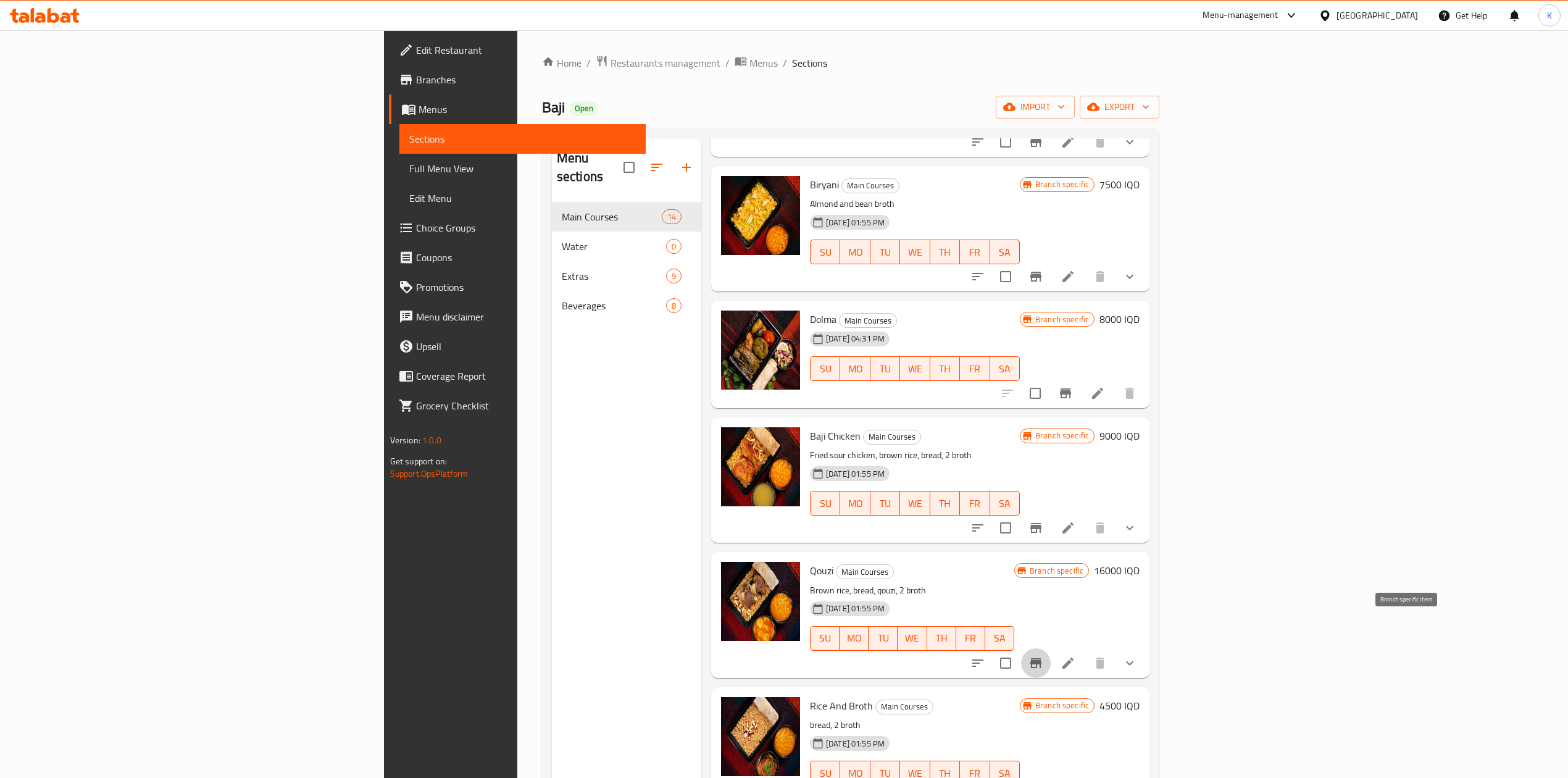
click at [1051, 649] on button "Branch-specific-item" at bounding box center [1035, 663] width 30 height 30
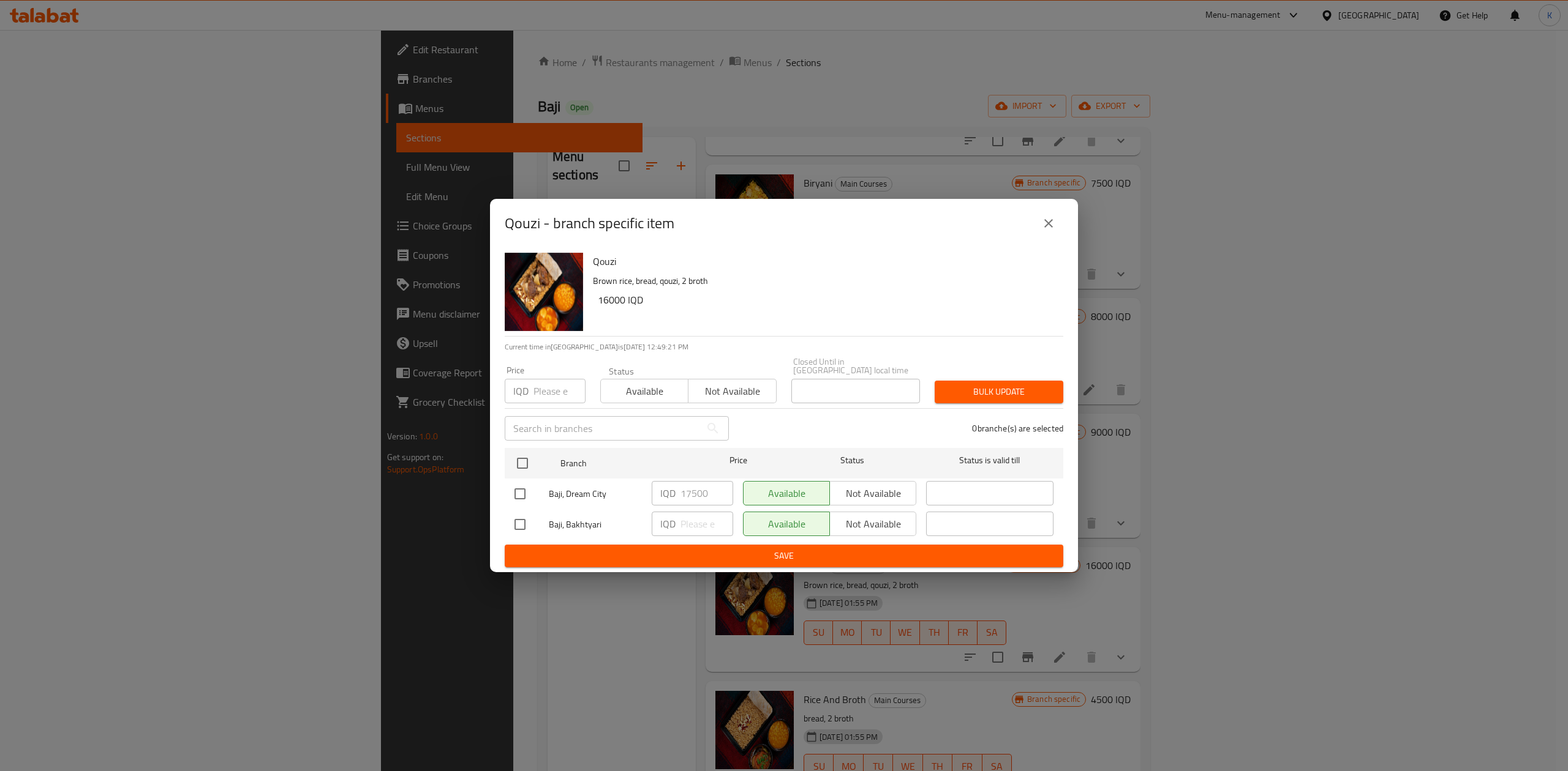
click at [1046, 219] on button "close" at bounding box center [1048, 223] width 29 height 29
